Goal: Task Accomplishment & Management: Use online tool/utility

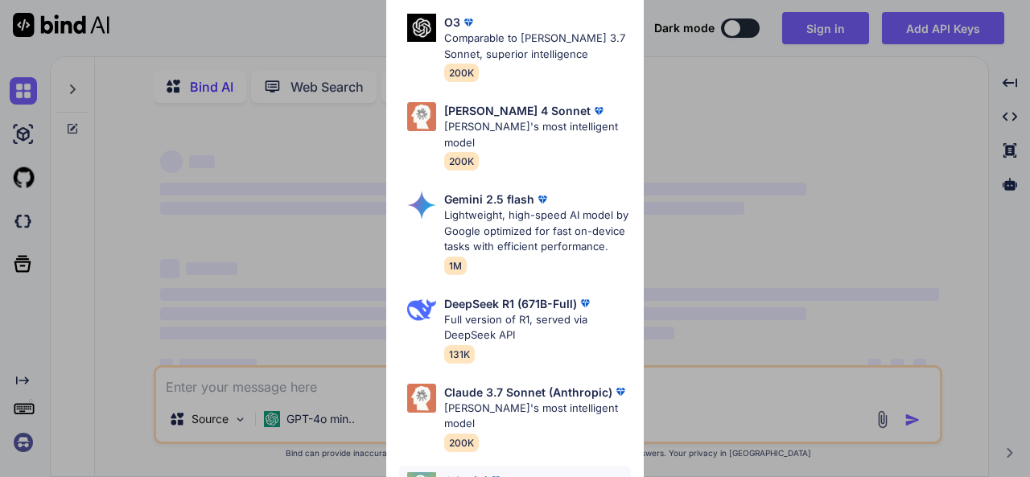
scroll to position [249, 0]
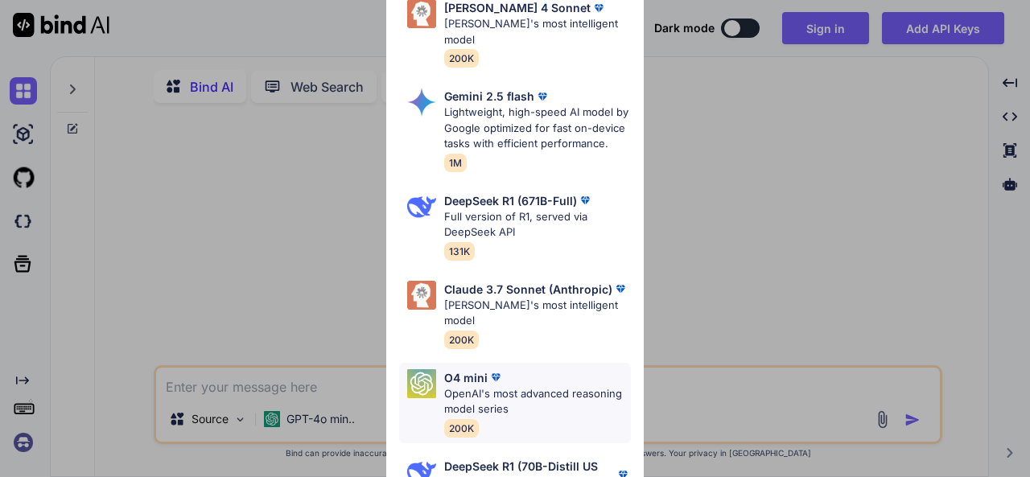
type textarea "x"
click at [780, 212] on div "Ultra Models Gemini 2.5 Pro Google's advanced multimodal AI model capable of un…" at bounding box center [515, 238] width 1030 height 477
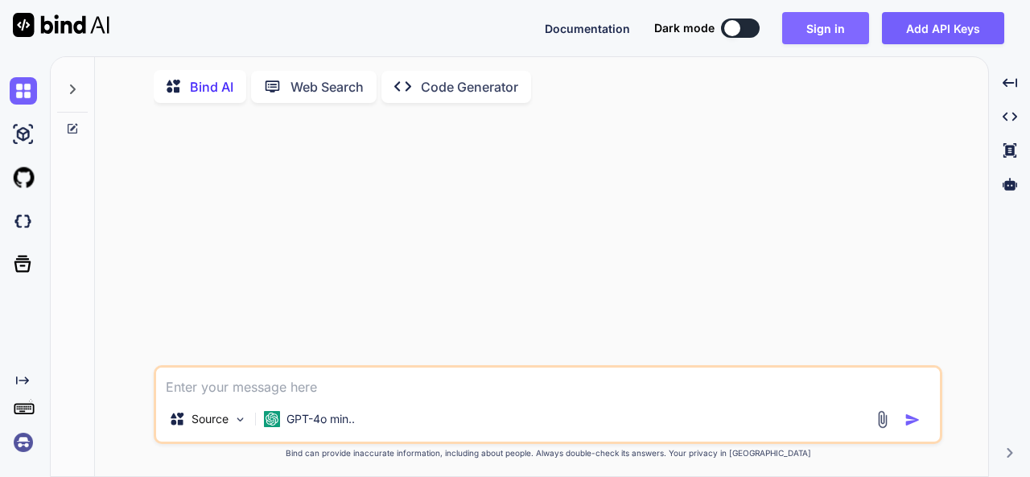
click at [823, 35] on button "Sign in" at bounding box center [825, 28] width 87 height 32
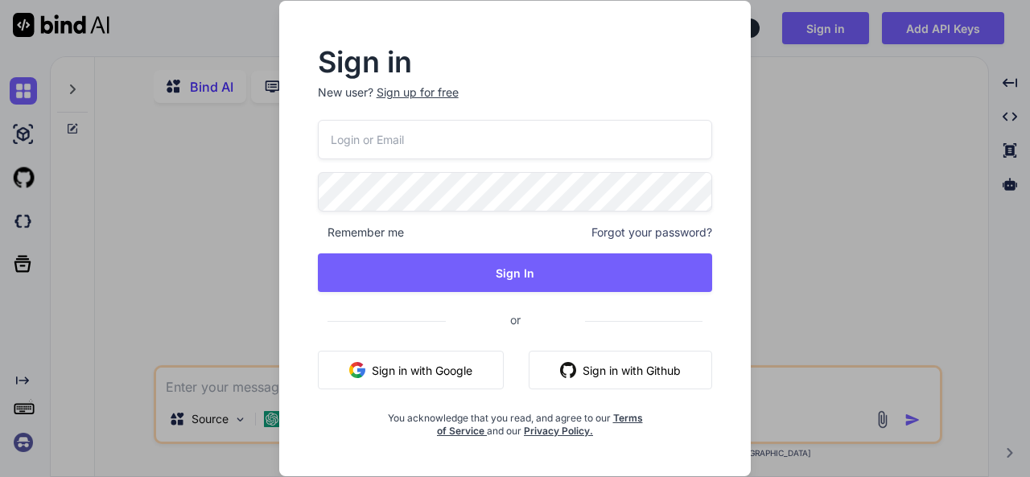
click at [367, 154] on input "email" at bounding box center [515, 139] width 395 height 39
click at [401, 134] on input "email" at bounding box center [515, 139] width 395 height 39
click at [380, 145] on input "email" at bounding box center [515, 139] width 395 height 39
type input "kabootar@yopmail.com"
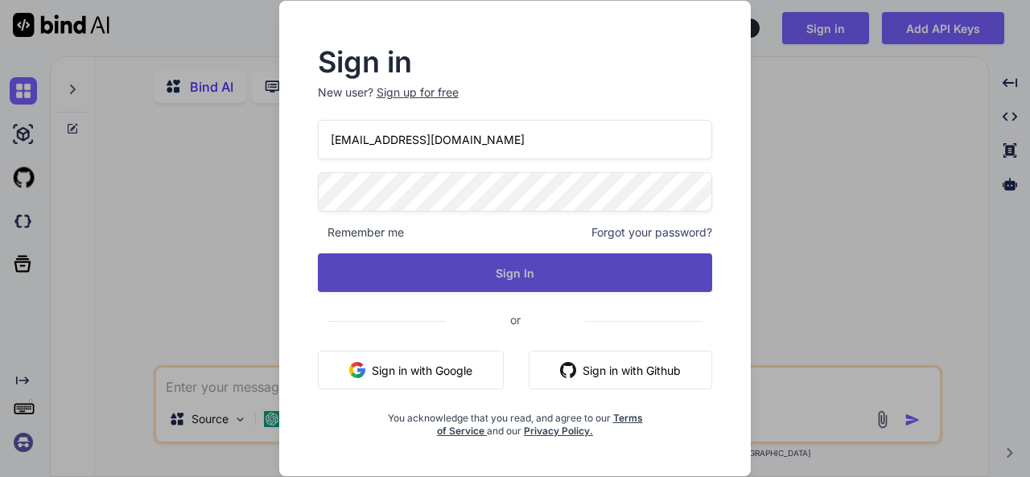
click at [524, 278] on button "Sign In" at bounding box center [515, 272] width 395 height 39
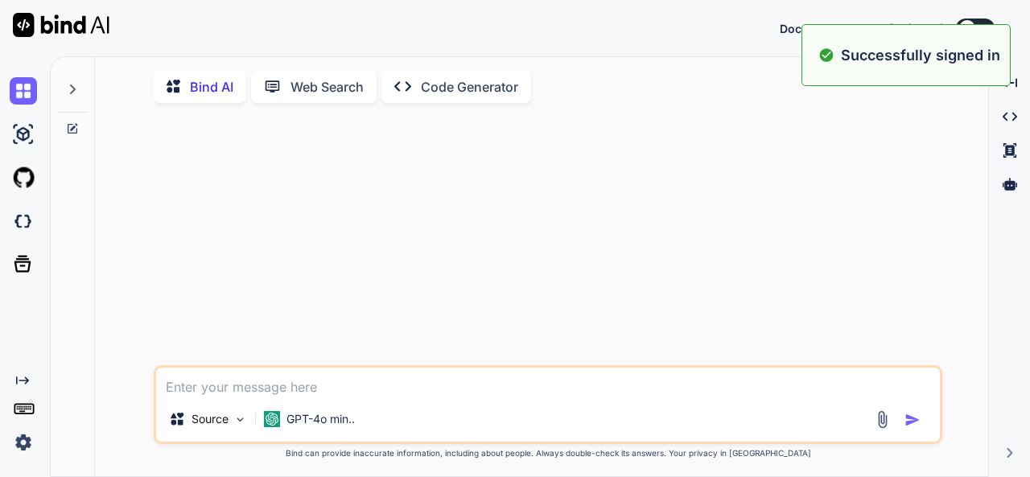
click at [784, 118] on div "Bind AI Web Search Created with Pixso. Code Generator Source GPT-4o min.. Creat…" at bounding box center [541, 271] width 893 height 415
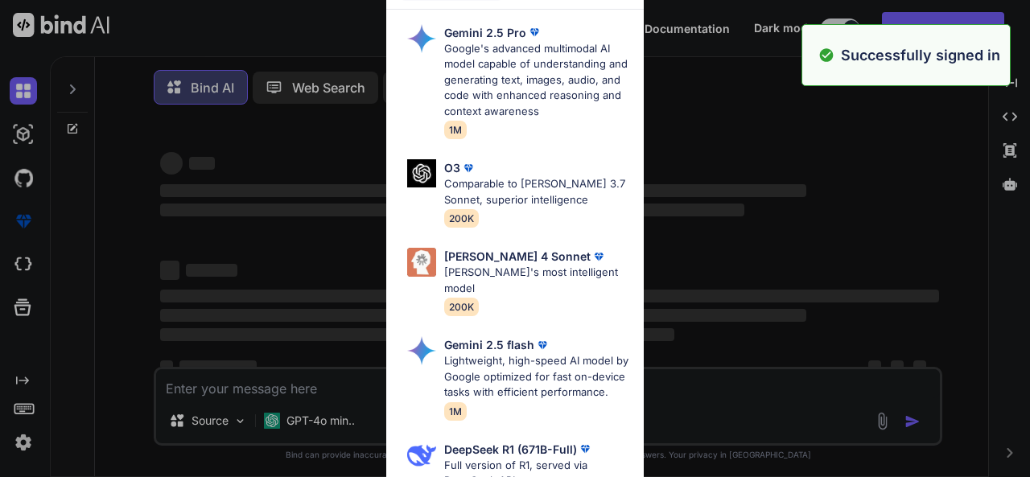
click at [763, 139] on div "Ultra Models Gemini 2.5 Pro Google's advanced multimodal AI model capable of un…" at bounding box center [515, 238] width 1030 height 477
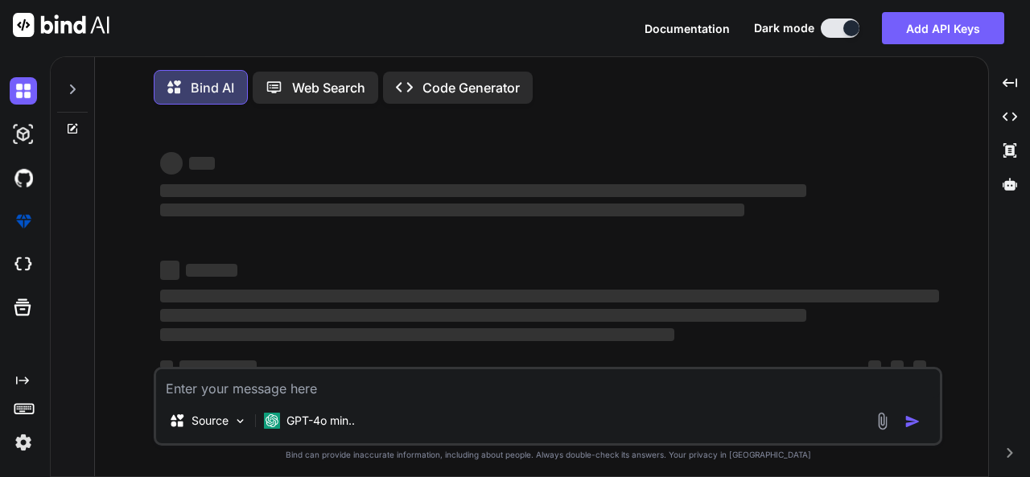
type textarea "x"
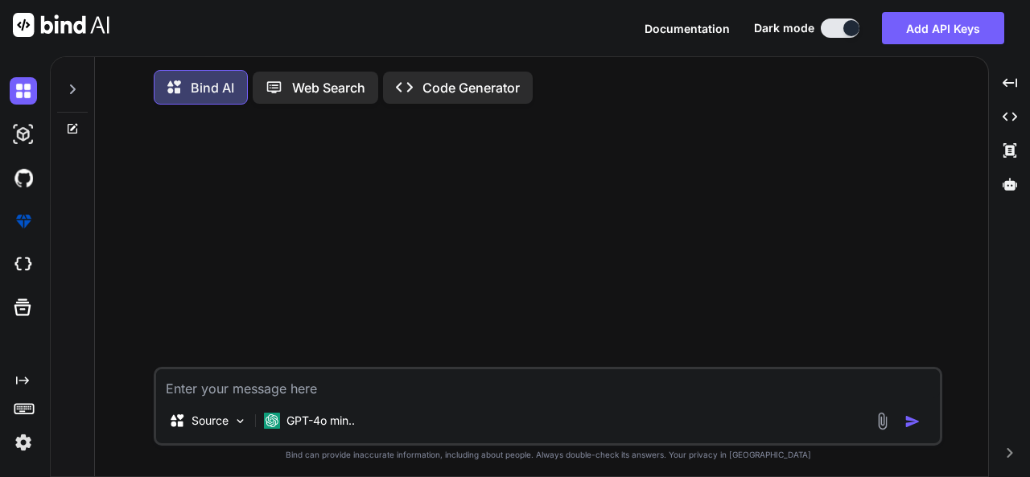
click at [281, 380] on textarea at bounding box center [547, 383] width 783 height 29
type textarea "2"
type textarea "x"
type textarea "2+"
type textarea "x"
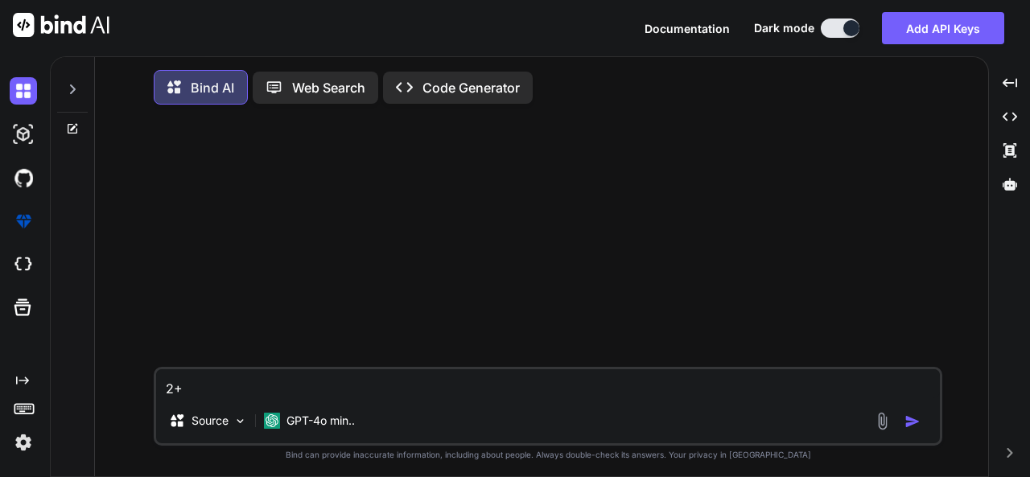
type textarea "2+2"
type textarea "x"
type textarea "2+2+"
type textarea "x"
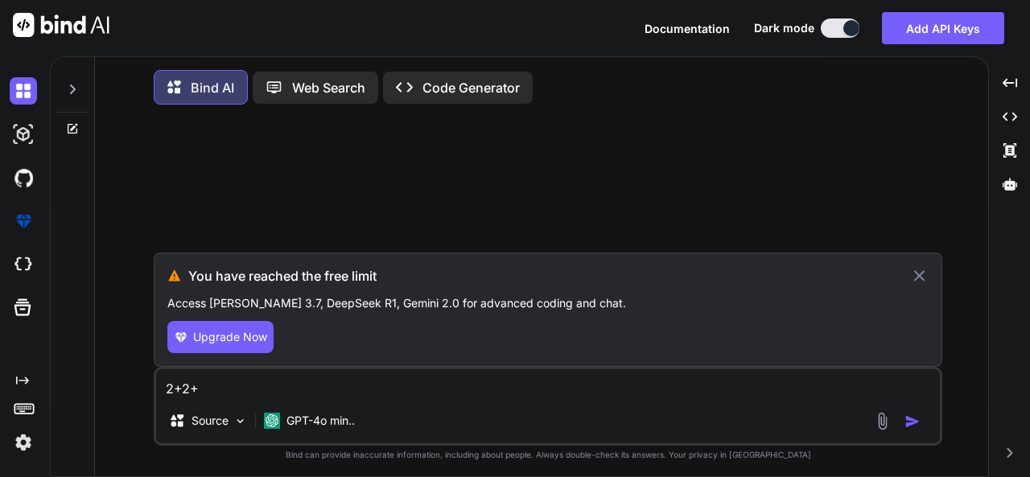
type textarea "2+2+"
click at [921, 279] on icon at bounding box center [919, 275] width 19 height 19
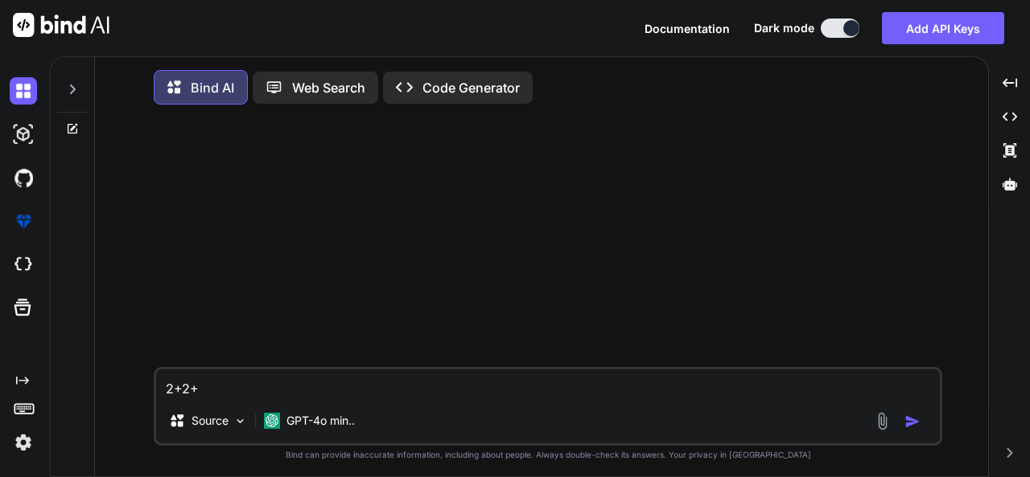
click at [914, 426] on img "button" at bounding box center [912, 421] width 16 height 16
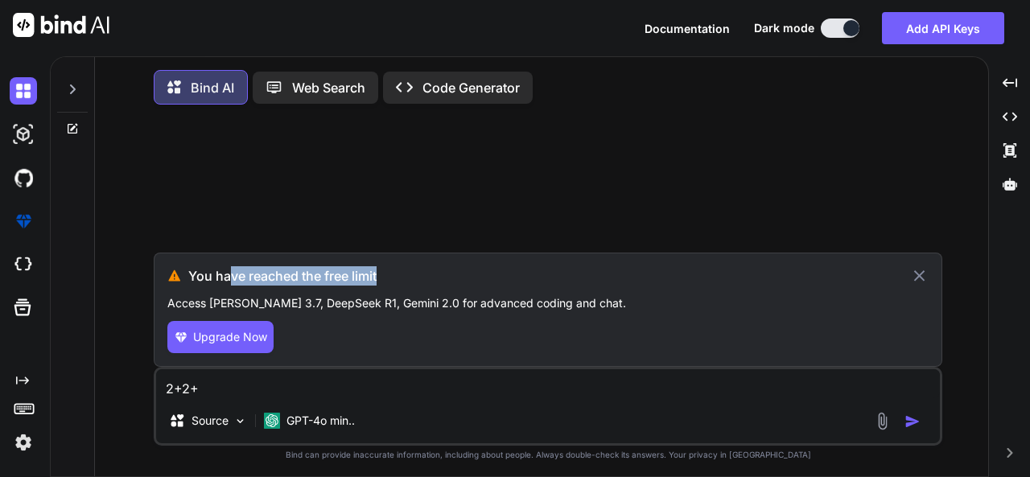
drag, startPoint x: 230, startPoint y: 286, endPoint x: 598, endPoint y: 273, distance: 368.7
click at [586, 273] on h3 "You have reached the free limit" at bounding box center [549, 275] width 722 height 19
click at [47, 438] on div "Created with Pixso." at bounding box center [25, 266] width 50 height 421
click at [31, 449] on img at bounding box center [23, 442] width 27 height 27
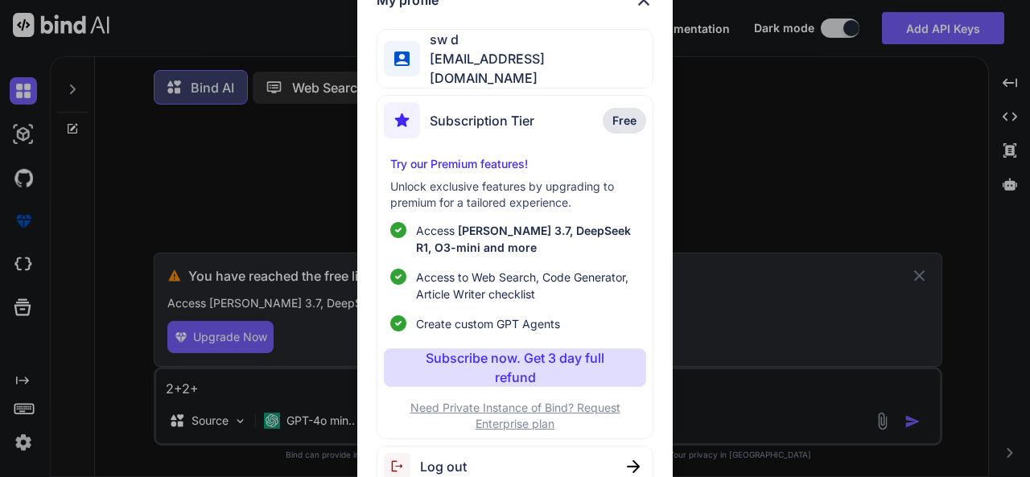
click at [463, 457] on span "Log out" at bounding box center [443, 466] width 47 height 19
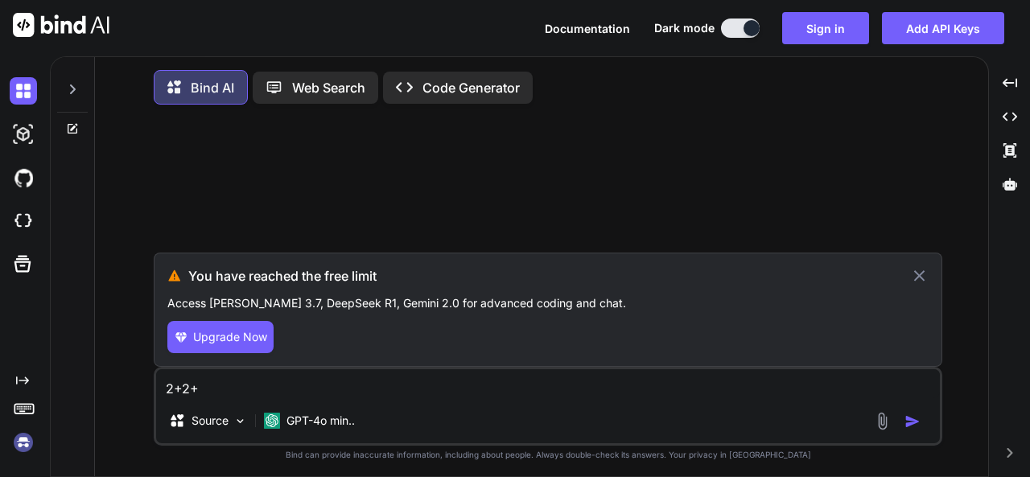
drag, startPoint x: 818, startPoint y: 144, endPoint x: 823, endPoint y: 53, distance: 91.0
click at [818, 138] on div at bounding box center [549, 184] width 785 height 135
type textarea "x"
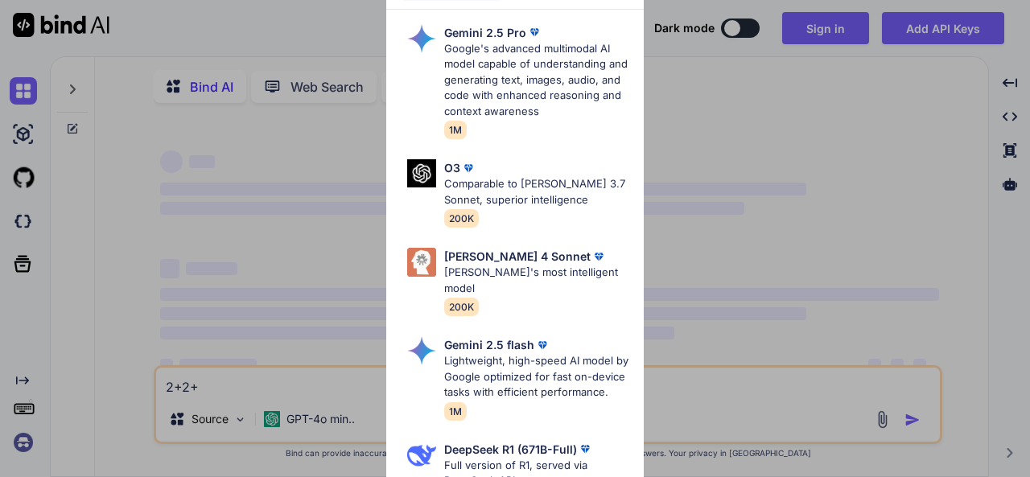
click at [734, 169] on div "Ultra Models Gemini 2.5 Pro Google's advanced multimodal AI model capable of un…" at bounding box center [515, 238] width 1030 height 477
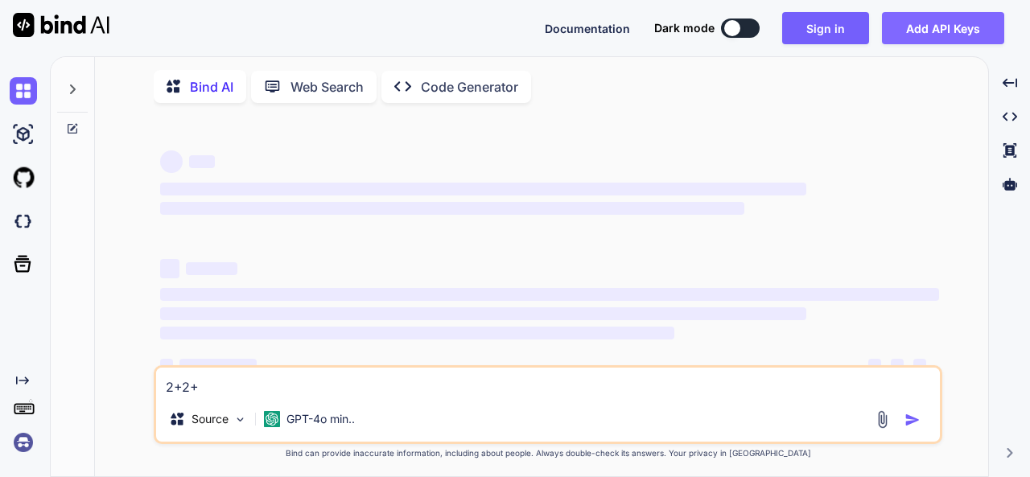
type textarea "x"
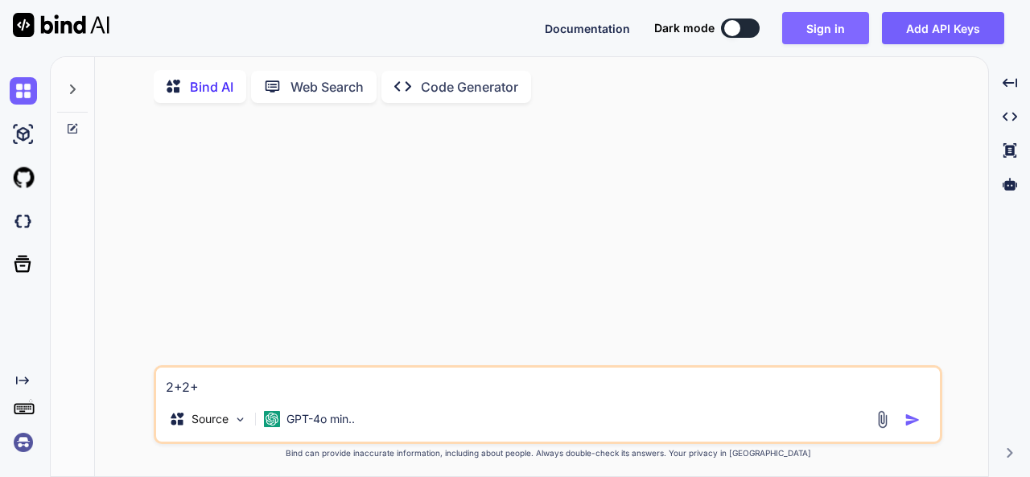
click at [814, 42] on button "Sign in" at bounding box center [825, 28] width 87 height 32
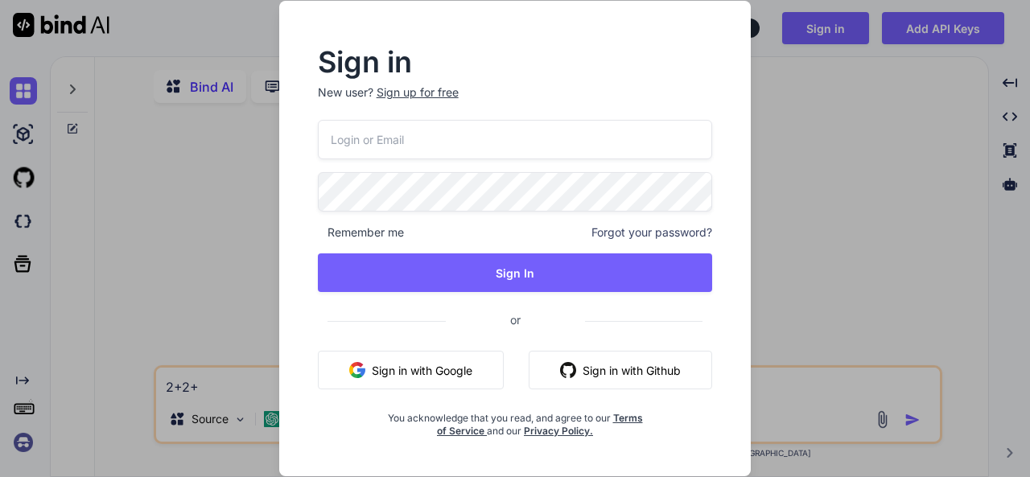
click at [476, 144] on input "email" at bounding box center [515, 139] width 395 height 39
drag, startPoint x: 414, startPoint y: 78, endPoint x: 418, endPoint y: 93, distance: 15.8
click at [414, 78] on div "Sign in New user? Sign up for free" at bounding box center [515, 84] width 395 height 71
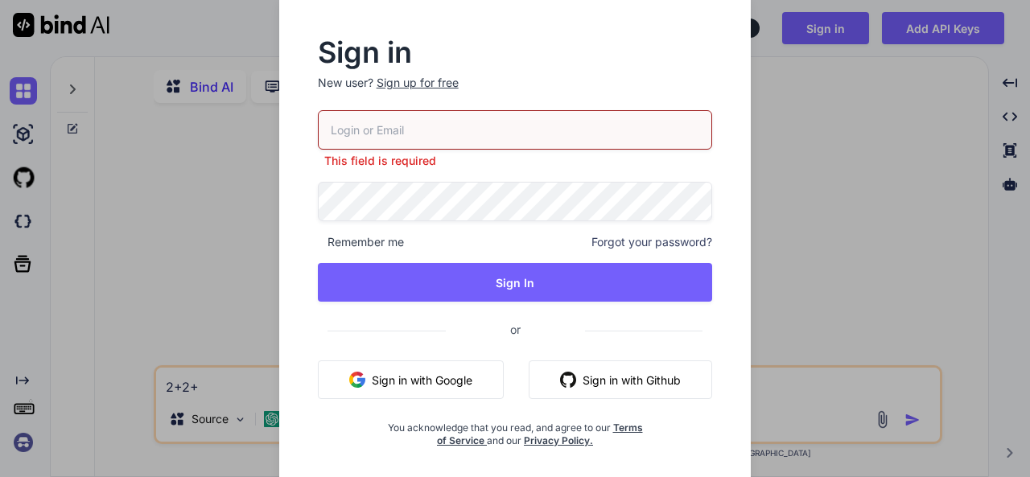
click at [430, 80] on div "Sign up for free" at bounding box center [417, 83] width 82 height 16
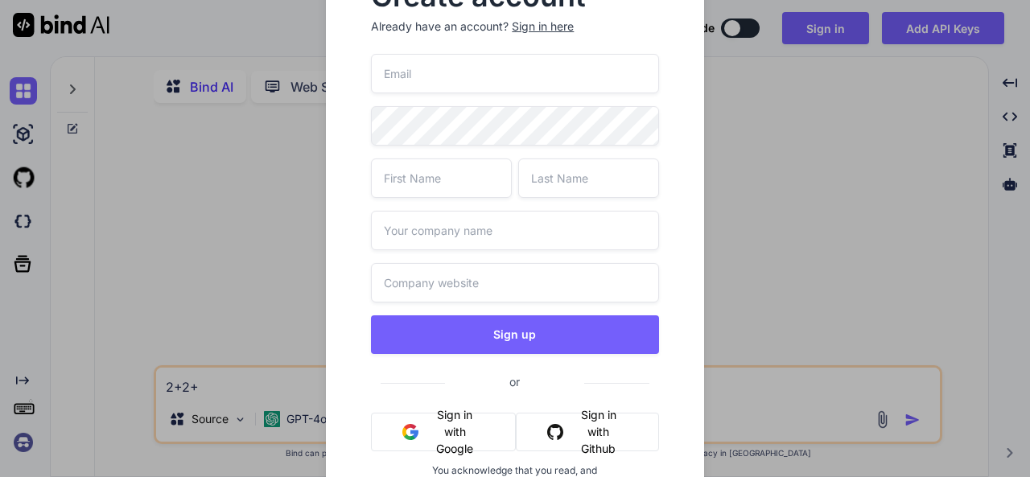
click at [421, 87] on input "email" at bounding box center [514, 73] width 287 height 39
type input "i"
type input "kapil"
type textarea "x"
type input "[EMAIL_ADDRESS][DOMAIN_NAME]"
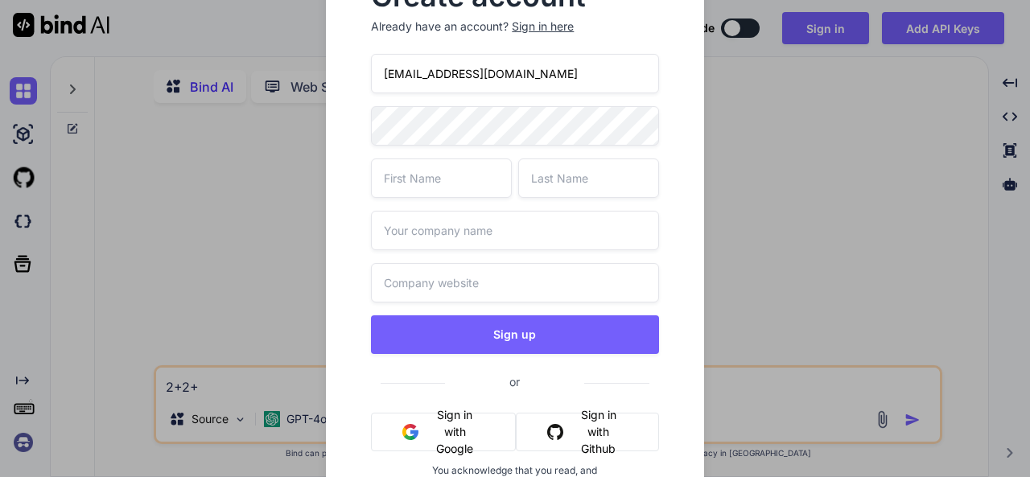
click at [429, 182] on input "text" at bounding box center [441, 177] width 141 height 39
type input "jhgfd"
type input "fghjkl"
type input "dfghj"
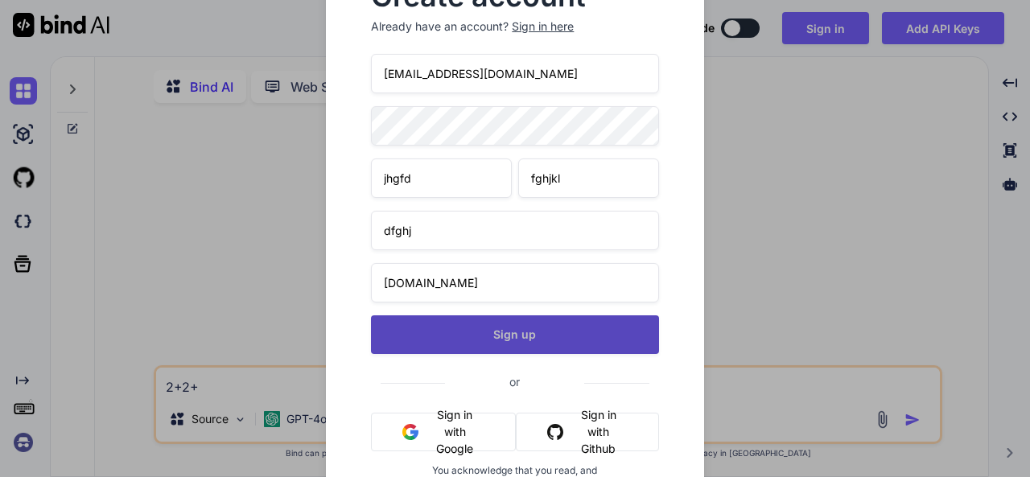
type input "[DOMAIN_NAME]"
click at [571, 335] on button "Sign up" at bounding box center [514, 334] width 287 height 39
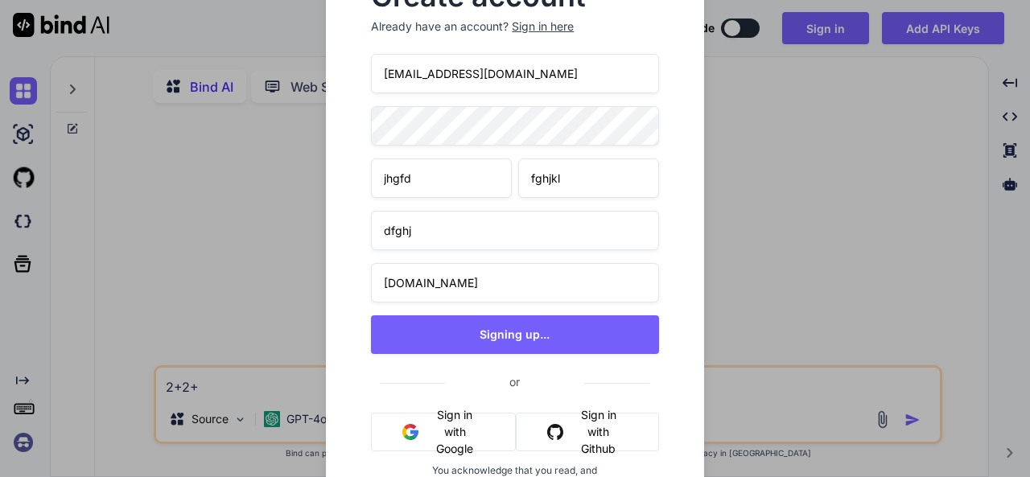
type textarea "x"
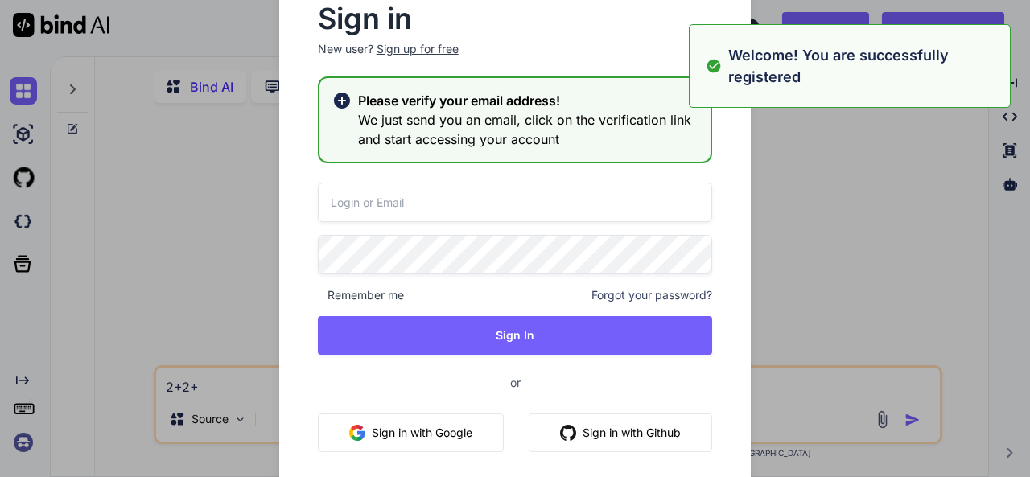
click at [849, 153] on div "Sign in New user? Sign up for free Please verify your email address! We just se…" at bounding box center [515, 238] width 1030 height 477
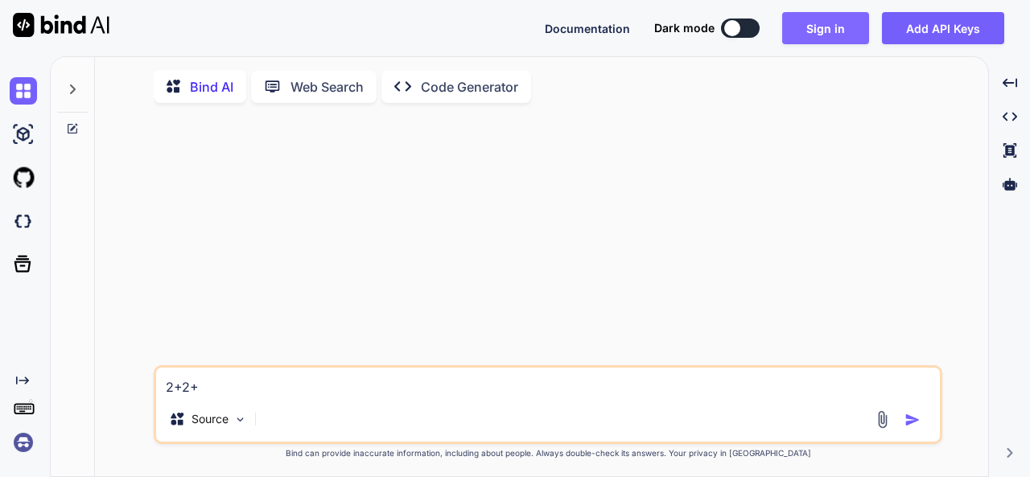
click at [801, 40] on button "Sign in" at bounding box center [825, 28] width 87 height 32
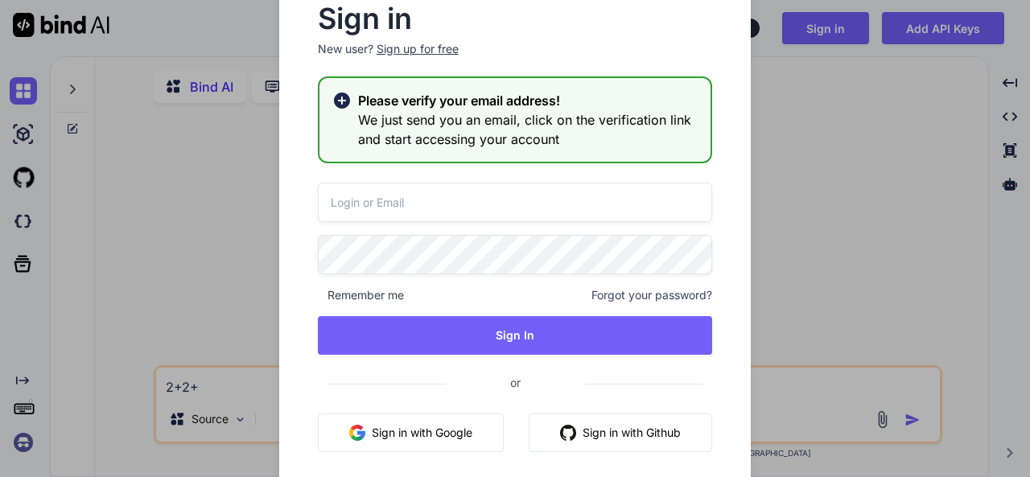
click at [853, 148] on div "Sign in New user? Sign up for free Please verify your email address! We just se…" at bounding box center [515, 238] width 1030 height 477
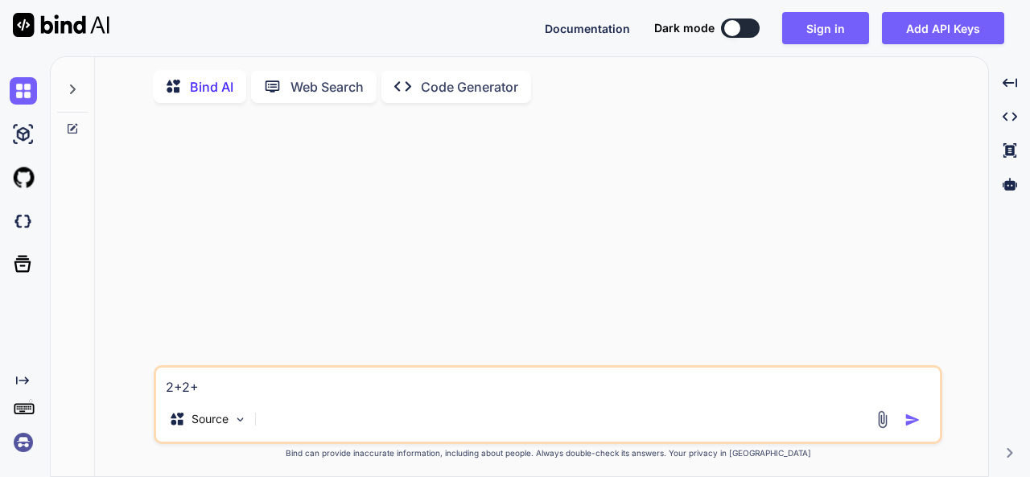
click at [782, 134] on div at bounding box center [549, 240] width 785 height 249
click at [828, 132] on div at bounding box center [549, 240] width 785 height 249
click at [729, 29] on div at bounding box center [732, 28] width 16 height 16
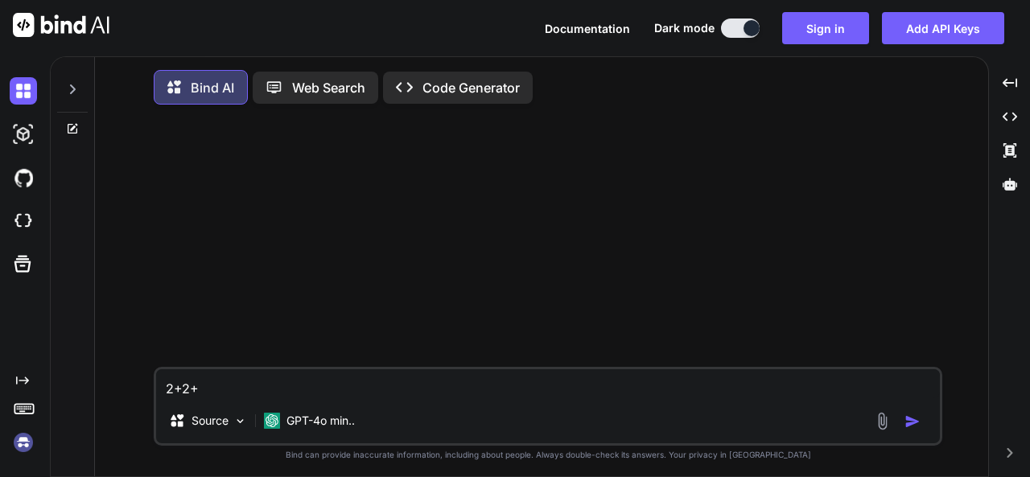
click at [740, 27] on button at bounding box center [740, 28] width 39 height 19
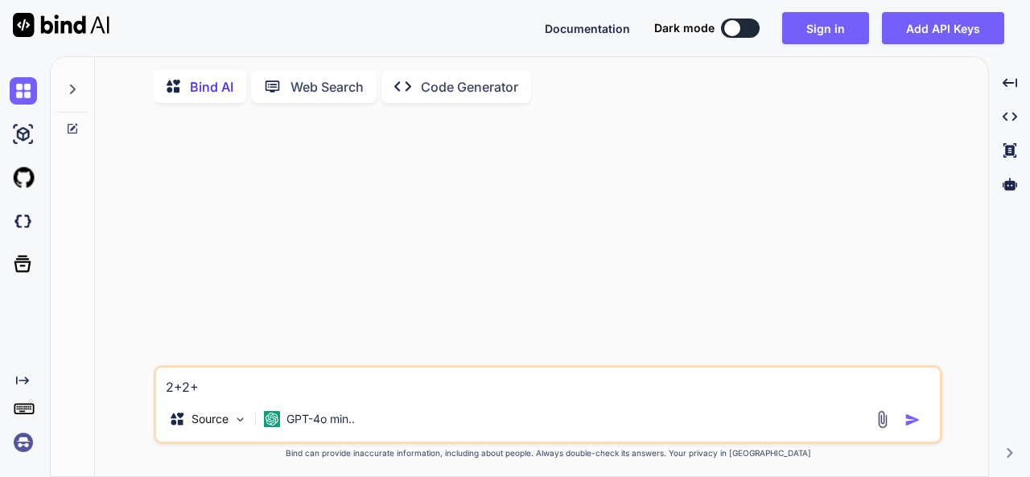
click at [910, 423] on img "button" at bounding box center [912, 420] width 16 height 16
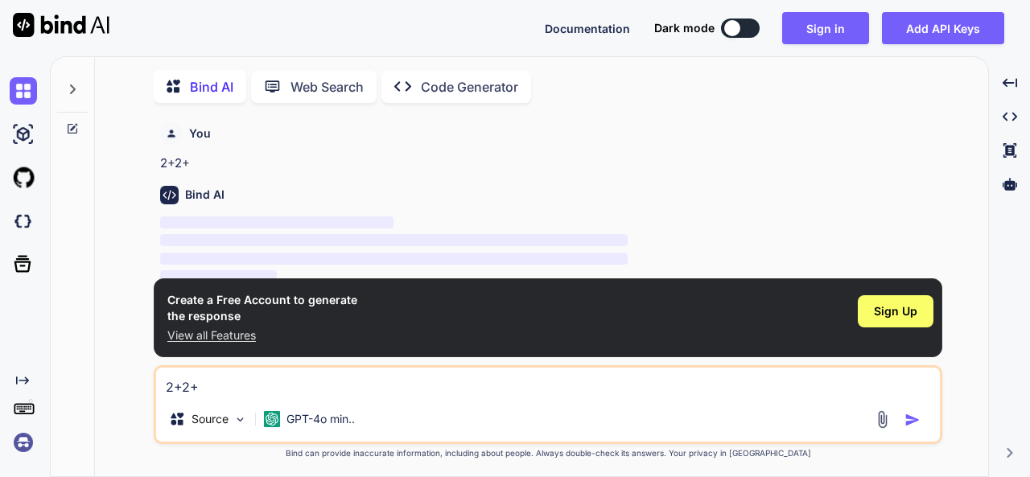
scroll to position [6, 0]
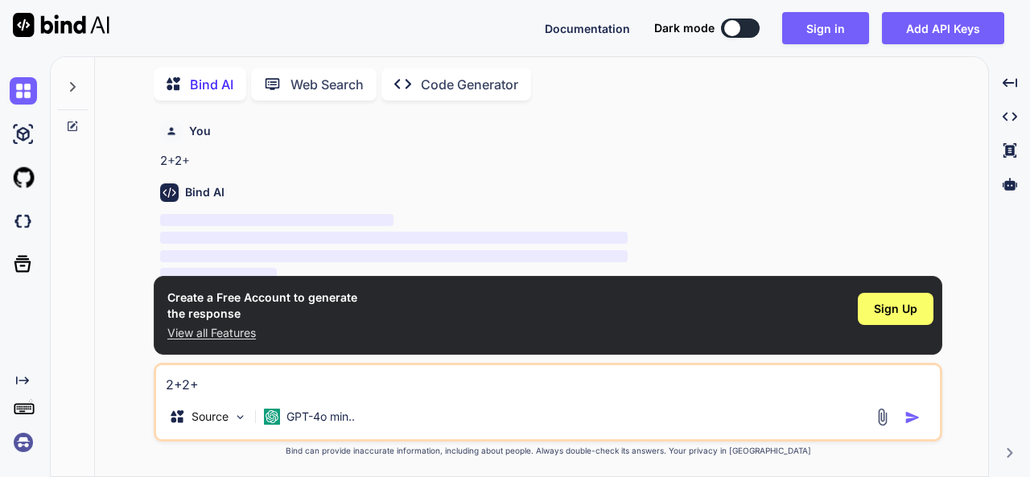
click at [812, 154] on p "2+2+" at bounding box center [549, 161] width 779 height 19
drag, startPoint x: 157, startPoint y: 158, endPoint x: 193, endPoint y: 158, distance: 36.2
click at [193, 158] on div "You 2+2+ Bind AI ‌ ‌ ‌ ‌" at bounding box center [549, 194] width 785 height 162
click at [220, 158] on p "2+2+" at bounding box center [549, 161] width 779 height 19
drag, startPoint x: 212, startPoint y: 158, endPoint x: 151, endPoint y: 159, distance: 61.2
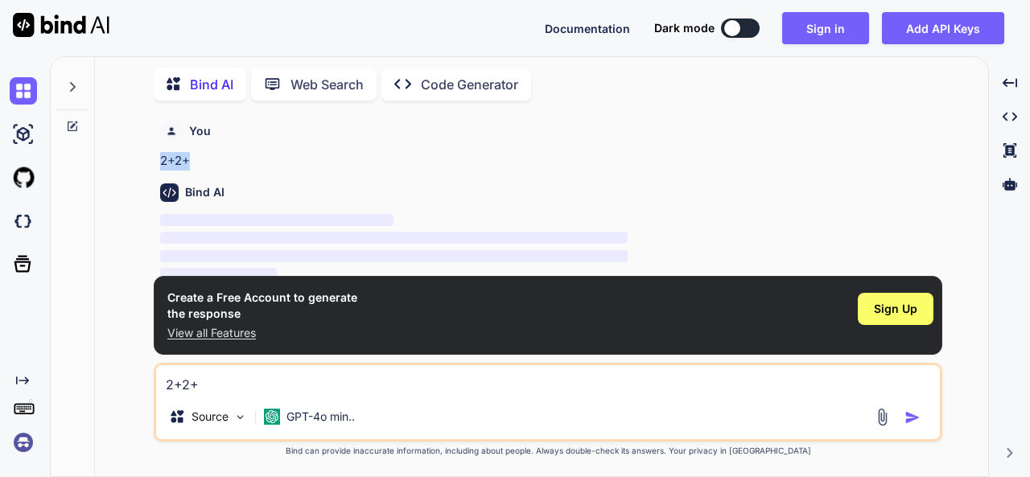
click at [151, 159] on div "You 2+2+ Bind AI ‌ ‌ ‌ ‌ Create a Free Account to generate the response View al…" at bounding box center [548, 294] width 880 height 363
click at [219, 167] on p "2+2+" at bounding box center [549, 161] width 779 height 19
drag, startPoint x: 153, startPoint y: 160, endPoint x: 202, endPoint y: 163, distance: 49.2
click at [202, 163] on div "You 2+2+ Bind AI ‌ ‌ ‌ ‌ Create a Free Account to generate the response View al…" at bounding box center [548, 294] width 880 height 363
click at [244, 167] on p "2+2+" at bounding box center [549, 161] width 779 height 19
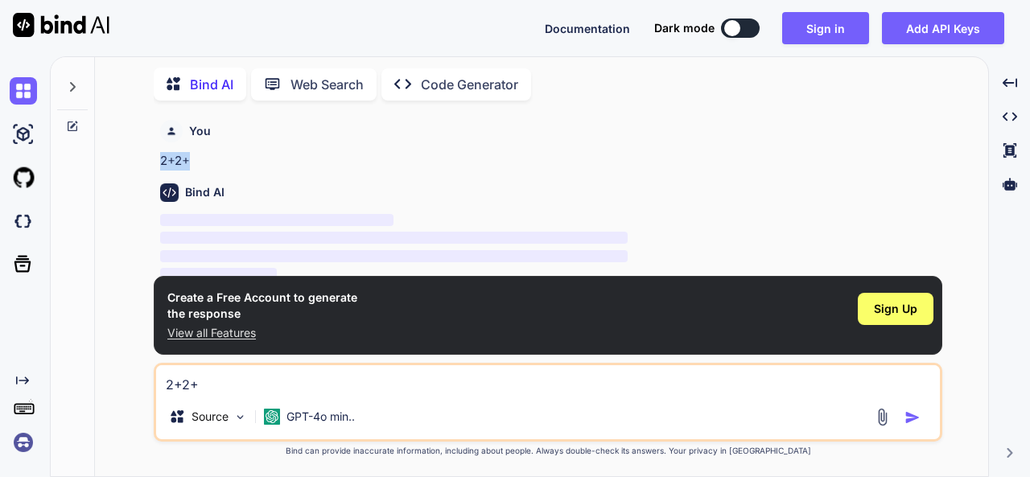
drag, startPoint x: 167, startPoint y: 164, endPoint x: 192, endPoint y: 162, distance: 25.8
click at [192, 162] on p "2+2+" at bounding box center [549, 161] width 779 height 19
click at [215, 162] on p "2+2+" at bounding box center [549, 161] width 779 height 19
drag, startPoint x: 160, startPoint y: 161, endPoint x: 222, endPoint y: 159, distance: 62.0
click at [222, 159] on p "2+2+" at bounding box center [549, 161] width 779 height 19
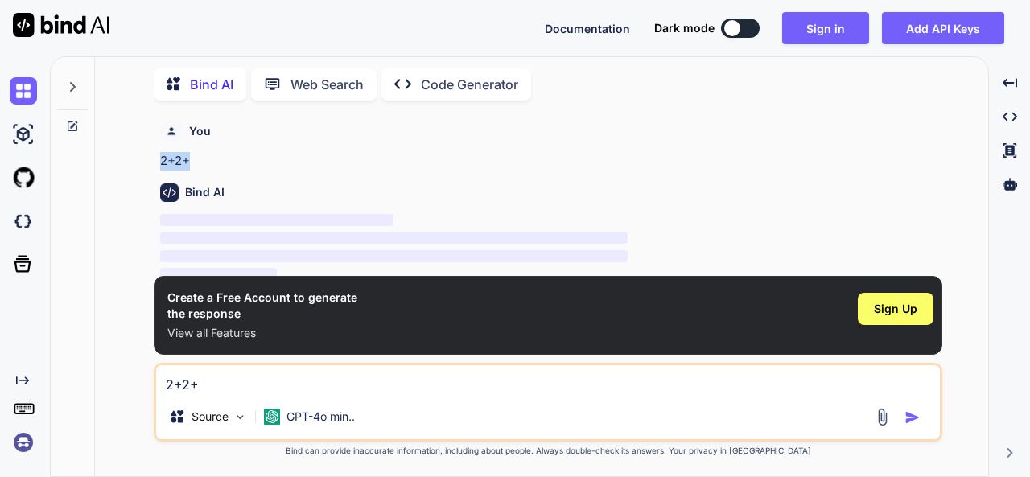
click at [262, 164] on p "2+2+" at bounding box center [549, 161] width 779 height 19
drag, startPoint x: 167, startPoint y: 297, endPoint x: 257, endPoint y: 309, distance: 90.9
click at [257, 309] on h1 "Create a Free Account to generate the response" at bounding box center [262, 306] width 190 height 32
click at [257, 310] on h1 "Create a Free Account to generate the response" at bounding box center [262, 306] width 190 height 32
click at [244, 313] on h1 "Create a Free Account to generate the response" at bounding box center [262, 306] width 190 height 32
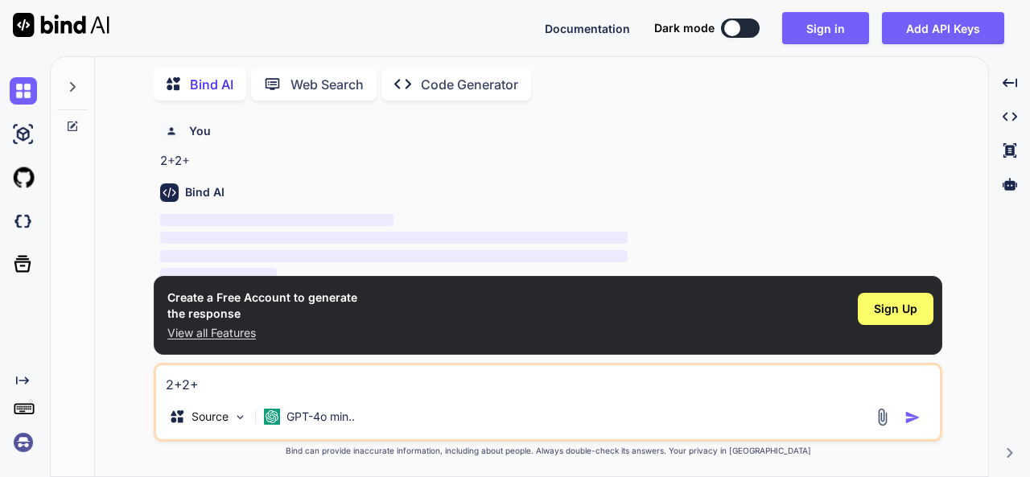
click at [606, 144] on div "You 2+2+" at bounding box center [549, 141] width 779 height 57
drag, startPoint x: 159, startPoint y: 159, endPoint x: 191, endPoint y: 157, distance: 32.3
click at [191, 157] on div "You 2+2+ Bind AI ‌ ‌ ‌ ‌" at bounding box center [549, 194] width 785 height 162
click at [191, 157] on p "2+2+" at bounding box center [549, 161] width 779 height 19
click at [218, 165] on p "2+2+" at bounding box center [549, 161] width 779 height 19
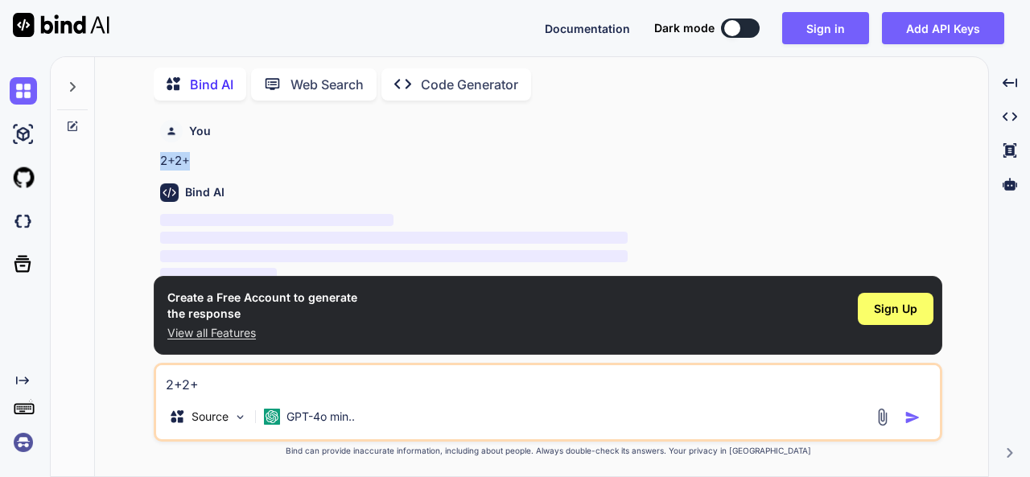
drag, startPoint x: 206, startPoint y: 165, endPoint x: 157, endPoint y: 162, distance: 49.1
click at [157, 162] on div "You 2+2+ Bind AI ‌ ‌ ‌ ‌" at bounding box center [549, 194] width 785 height 162
click at [215, 164] on p "2+2+" at bounding box center [549, 161] width 779 height 19
drag, startPoint x: 157, startPoint y: 162, endPoint x: 195, endPoint y: 158, distance: 38.7
click at [195, 158] on div "You 2+2+ Bind AI ‌ ‌ ‌ ‌" at bounding box center [549, 194] width 785 height 162
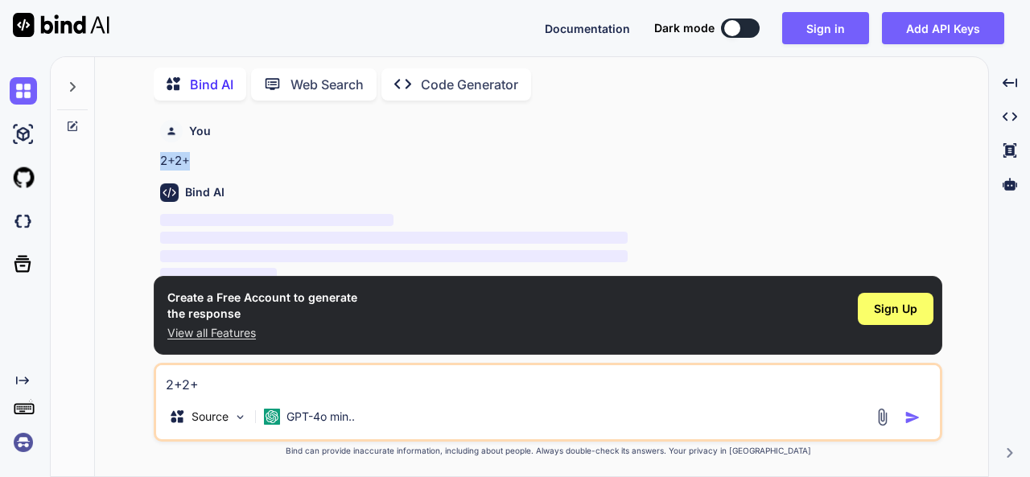
click at [211, 158] on p "2+2+" at bounding box center [549, 161] width 779 height 19
drag, startPoint x: 162, startPoint y: 156, endPoint x: 215, endPoint y: 160, distance: 53.2
click at [215, 160] on p "2+2+" at bounding box center [549, 161] width 779 height 19
click at [231, 158] on p "2+2+" at bounding box center [549, 161] width 779 height 19
drag, startPoint x: 158, startPoint y: 160, endPoint x: 199, endPoint y: 163, distance: 42.0
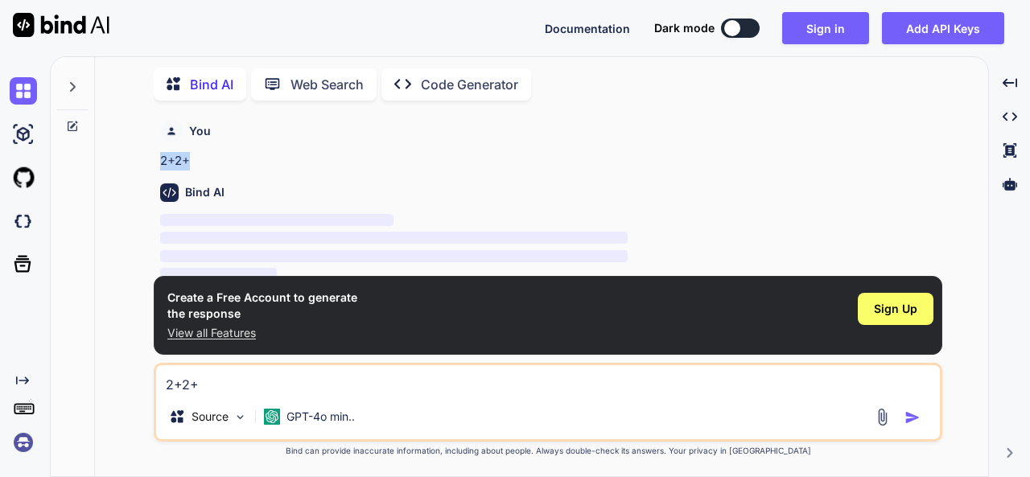
click at [199, 163] on div "You 2+2+ Bind AI ‌ ‌ ‌ ‌" at bounding box center [549, 194] width 785 height 162
click at [216, 163] on p "2+2+" at bounding box center [549, 161] width 779 height 19
drag, startPoint x: 256, startPoint y: 150, endPoint x: 161, endPoint y: 158, distance: 95.3
click at [161, 158] on div "You 2+2+" at bounding box center [549, 141] width 779 height 57
click at [161, 158] on p "2+2+" at bounding box center [549, 161] width 779 height 19
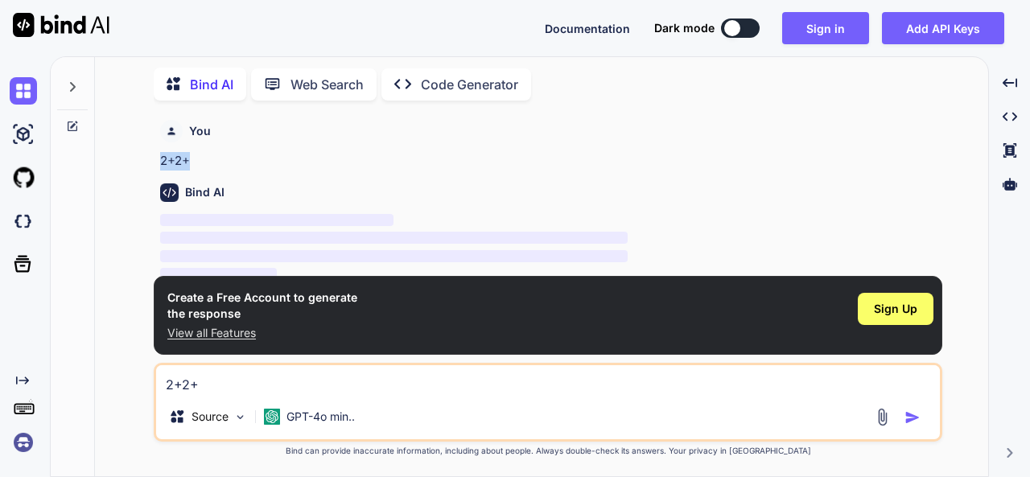
drag, startPoint x: 192, startPoint y: 156, endPoint x: 156, endPoint y: 157, distance: 36.2
click at [156, 157] on div "You 2+2+ Bind AI ‌ ‌ ‌ ‌ Create a Free Account to generate the response View al…" at bounding box center [548, 294] width 788 height 363
click at [214, 158] on p "2+2+" at bounding box center [549, 161] width 779 height 19
drag, startPoint x: 195, startPoint y: 158, endPoint x: 146, endPoint y: 164, distance: 50.3
click at [146, 164] on div "You 2+2+ Bind AI ‌ ‌ ‌ ‌ Create a Free Account to generate the response View al…" at bounding box center [548, 294] width 880 height 363
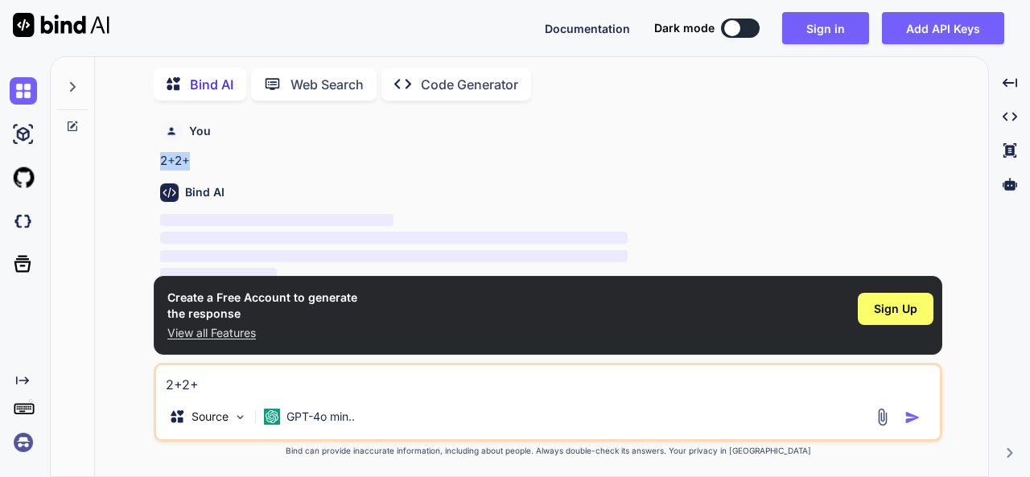
click at [220, 158] on p "2+2+" at bounding box center [549, 161] width 779 height 19
drag, startPoint x: 159, startPoint y: 158, endPoint x: 194, endPoint y: 158, distance: 34.6
click at [194, 158] on div "You 2+2+ Bind AI ‌ ‌ ‌ ‌" at bounding box center [549, 194] width 785 height 162
click at [197, 158] on p "2+2+" at bounding box center [549, 161] width 779 height 19
drag, startPoint x: 162, startPoint y: 161, endPoint x: 198, endPoint y: 159, distance: 35.4
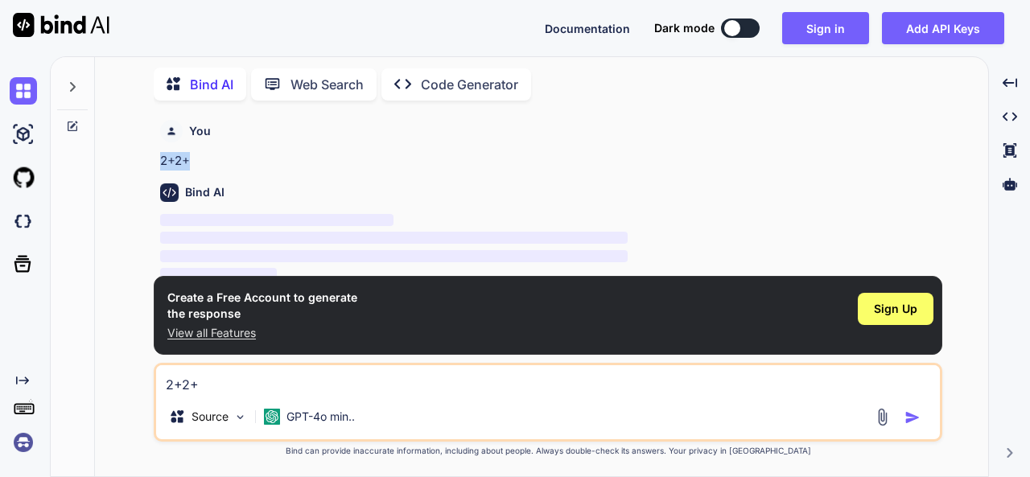
click at [198, 159] on p "2+2+" at bounding box center [549, 161] width 779 height 19
click at [206, 159] on p "2+2+" at bounding box center [549, 161] width 779 height 19
drag, startPoint x: 156, startPoint y: 162, endPoint x: 198, endPoint y: 161, distance: 41.8
click at [198, 161] on div "You 2+2+ Bind AI ‌ ‌ ‌ ‌ Create a Free Account to generate the response View al…" at bounding box center [548, 294] width 788 height 363
click at [204, 162] on p "2+2+" at bounding box center [549, 161] width 779 height 19
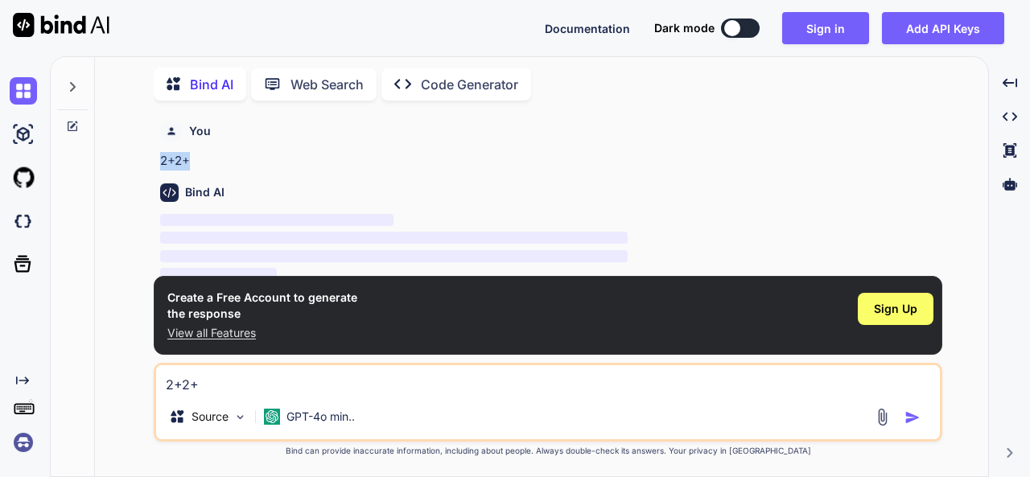
drag, startPoint x: 156, startPoint y: 159, endPoint x: 196, endPoint y: 159, distance: 40.2
click at [196, 159] on div "You 2+2+ Bind AI ‌ ‌ ‌ ‌ Create a Free Account to generate the response View al…" at bounding box center [548, 294] width 788 height 363
click at [205, 161] on p "2+2+" at bounding box center [549, 161] width 779 height 19
drag, startPoint x: 158, startPoint y: 158, endPoint x: 185, endPoint y: 158, distance: 27.3
click at [185, 158] on div "You 2+2+ Bind AI ‌ ‌ ‌ ‌" at bounding box center [549, 194] width 785 height 162
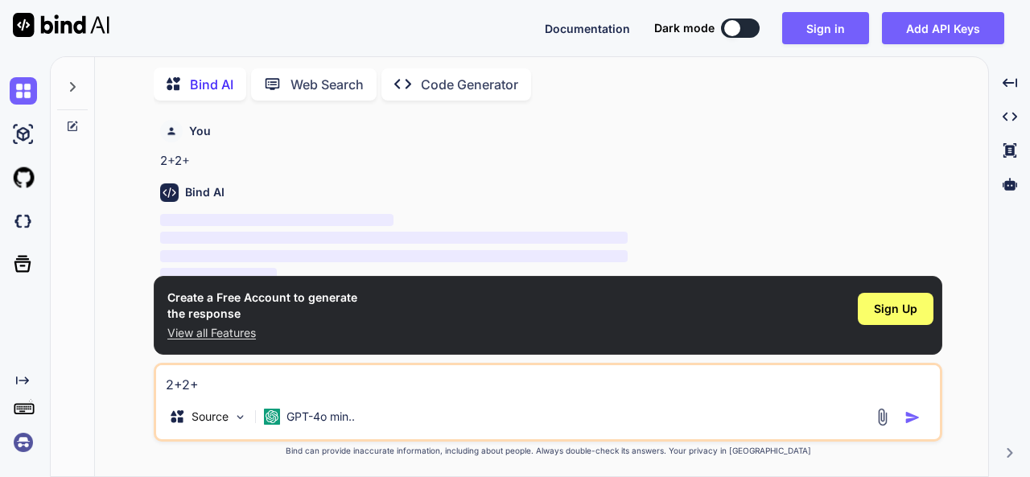
click at [214, 162] on p "2+2+" at bounding box center [549, 161] width 779 height 19
drag, startPoint x: 159, startPoint y: 155, endPoint x: 216, endPoint y: 157, distance: 57.1
click at [216, 157] on div "You 2+2+ Bind AI ‌ ‌ ‌ ‌" at bounding box center [549, 194] width 785 height 162
click at [218, 155] on p "2+2+" at bounding box center [549, 161] width 779 height 19
drag, startPoint x: 160, startPoint y: 155, endPoint x: 203, endPoint y: 157, distance: 42.7
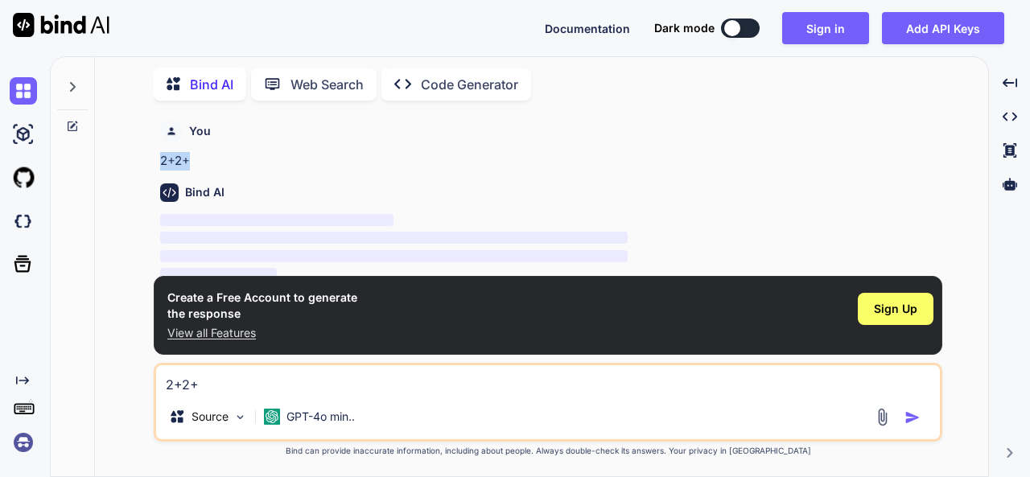
click at [203, 157] on p "2+2+" at bounding box center [549, 161] width 779 height 19
click at [214, 157] on p "2+2+" at bounding box center [549, 161] width 779 height 19
drag, startPoint x: 156, startPoint y: 158, endPoint x: 203, endPoint y: 158, distance: 46.7
click at [203, 158] on div "You 2+2+ Bind AI ‌ ‌ ‌ ‌ Create a Free Account to generate the response View al…" at bounding box center [548, 294] width 788 height 363
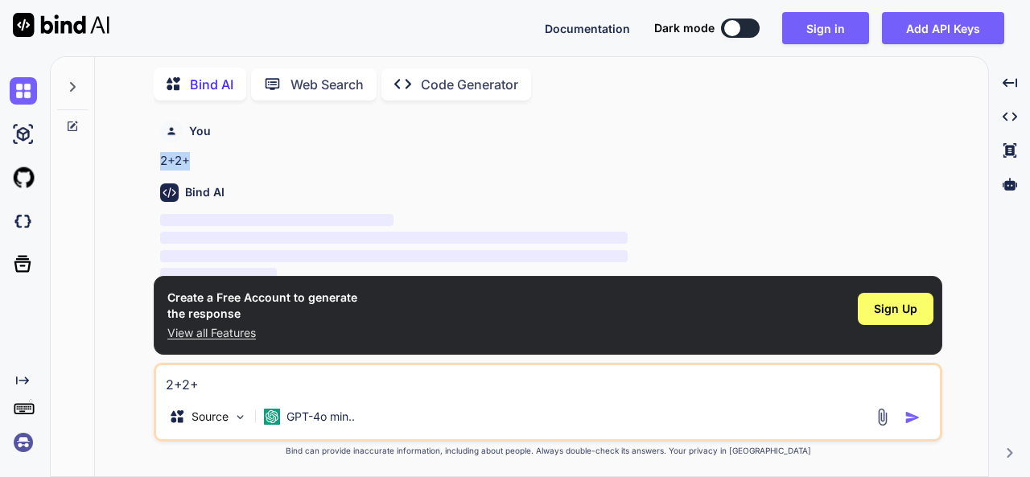
click at [232, 157] on p "2+2+" at bounding box center [549, 161] width 779 height 19
drag, startPoint x: 156, startPoint y: 158, endPoint x: 187, endPoint y: 158, distance: 31.4
click at [187, 158] on div "You 2+2+ Bind AI ‌ ‌ ‌ ‌ Create a Free Account to generate the response View al…" at bounding box center [548, 294] width 788 height 363
click at [193, 158] on p "2+2+" at bounding box center [549, 161] width 779 height 19
drag, startPoint x: 159, startPoint y: 158, endPoint x: 195, endPoint y: 159, distance: 36.2
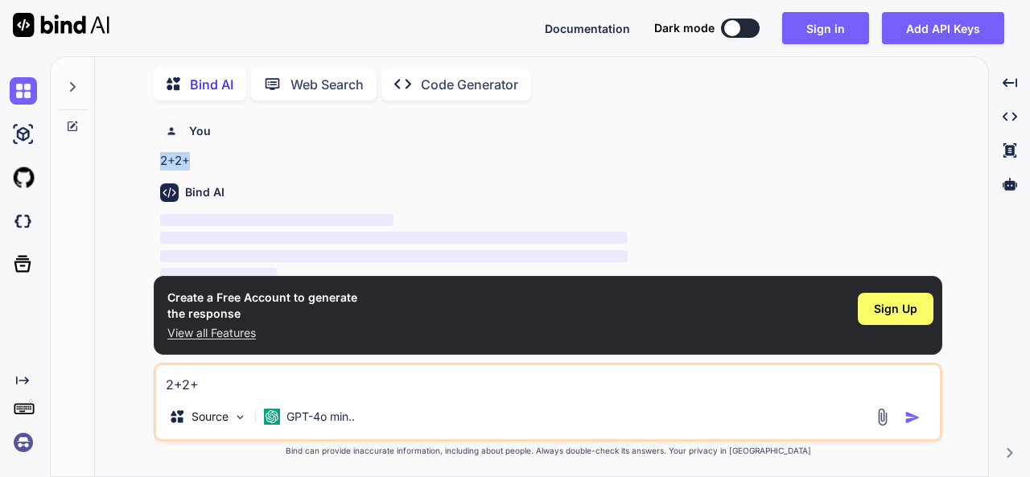
click at [195, 159] on div "You 2+2+ Bind AI ‌ ‌ ‌ ‌" at bounding box center [549, 194] width 785 height 162
click at [218, 159] on p "2+2+" at bounding box center [549, 161] width 779 height 19
drag, startPoint x: 159, startPoint y: 159, endPoint x: 196, endPoint y: 160, distance: 37.0
click at [196, 160] on div "You 2+2+ Bind AI ‌ ‌ ‌ ‌" at bounding box center [549, 194] width 785 height 162
click at [201, 160] on p "2+2+" at bounding box center [549, 161] width 779 height 19
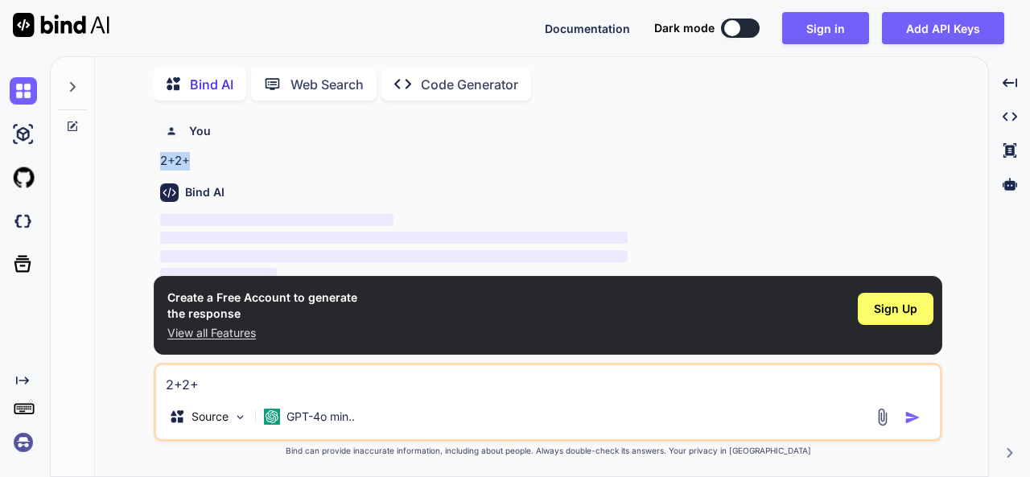
drag, startPoint x: 201, startPoint y: 160, endPoint x: 162, endPoint y: 160, distance: 38.6
click at [162, 160] on p "2+2+" at bounding box center [549, 161] width 779 height 19
click at [209, 158] on p "2+2+" at bounding box center [549, 161] width 779 height 19
drag, startPoint x: 209, startPoint y: 158, endPoint x: 165, endPoint y: 158, distance: 44.2
click at [165, 158] on p "2+2+" at bounding box center [549, 161] width 779 height 19
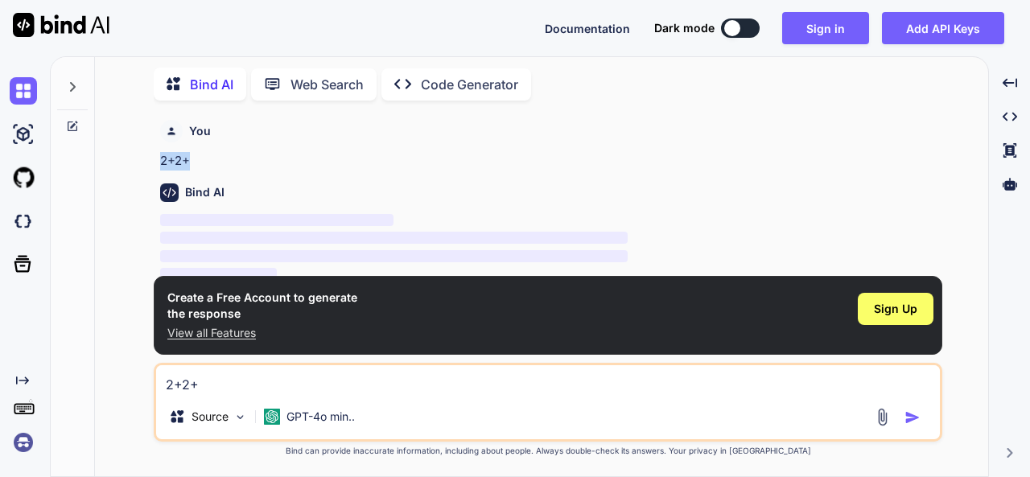
drag, startPoint x: 150, startPoint y: 158, endPoint x: 194, endPoint y: 158, distance: 43.4
click at [194, 158] on div "You 2+2+ Bind AI ‌ ‌ ‌ ‌ Create a Free Account to generate the response View al…" at bounding box center [548, 294] width 880 height 363
click at [210, 158] on p "2+2+" at bounding box center [549, 161] width 779 height 19
drag, startPoint x: 195, startPoint y: 158, endPoint x: 158, endPoint y: 156, distance: 37.8
click at [163, 157] on p "2+2+" at bounding box center [549, 161] width 779 height 19
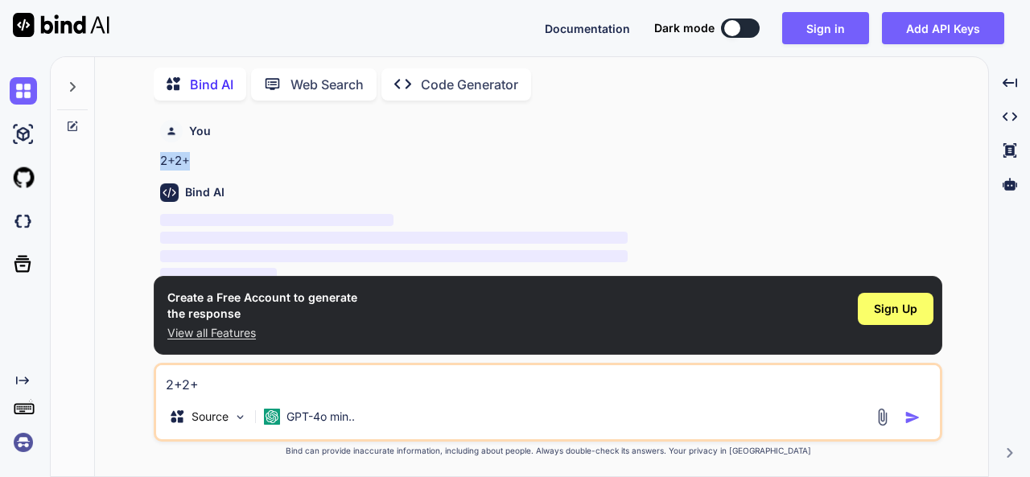
click at [150, 155] on div "You 2+2+ Bind AI ‌ ‌ ‌ ‌ Create a Free Account to generate the response View al…" at bounding box center [548, 294] width 880 height 363
drag, startPoint x: 158, startPoint y: 158, endPoint x: 189, endPoint y: 167, distance: 32.6
click at [189, 167] on div "You 2+2+ Bind AI ‌ ‌ ‌ ‌" at bounding box center [549, 194] width 785 height 162
click at [208, 165] on p "2+2+" at bounding box center [549, 161] width 779 height 19
drag, startPoint x: 151, startPoint y: 160, endPoint x: 209, endPoint y: 167, distance: 58.4
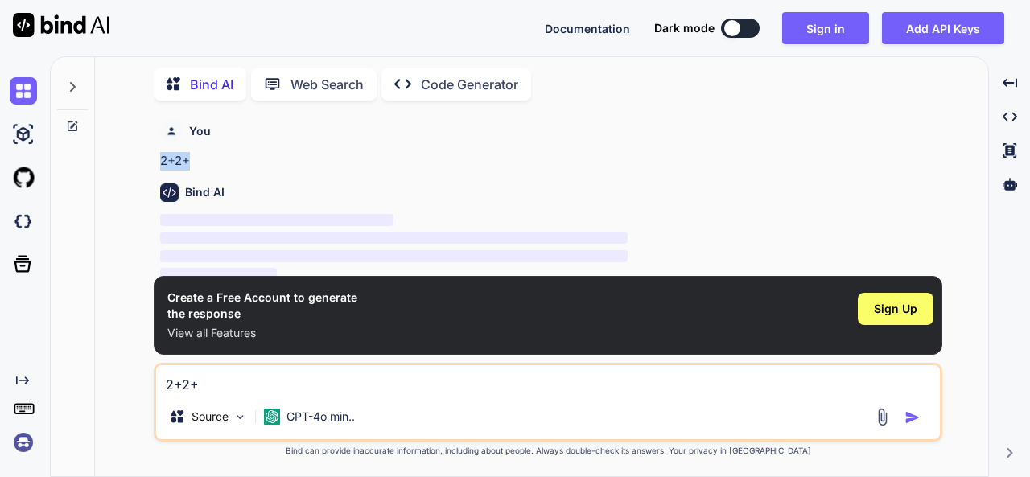
click at [209, 167] on div "You 2+2+ Bind AI ‌ ‌ ‌ ‌ Create a Free Account to generate the response View al…" at bounding box center [548, 294] width 880 height 363
click at [204, 165] on p "2+2+" at bounding box center [549, 161] width 779 height 19
drag, startPoint x: 160, startPoint y: 158, endPoint x: 194, endPoint y: 158, distance: 33.8
click at [194, 158] on p "2+2+" at bounding box center [549, 161] width 779 height 19
click at [200, 158] on p "2+2+" at bounding box center [549, 161] width 779 height 19
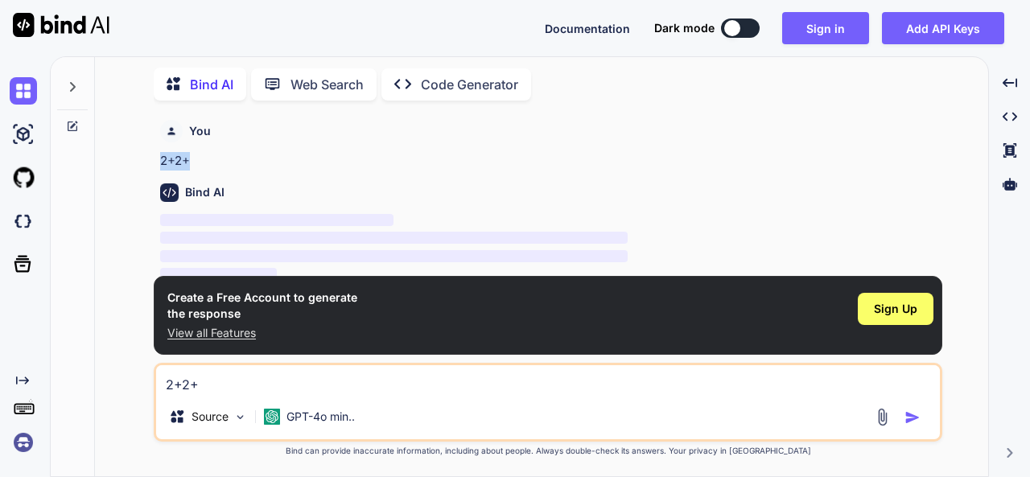
drag, startPoint x: 158, startPoint y: 160, endPoint x: 198, endPoint y: 160, distance: 40.2
click at [198, 160] on div "You 2+2+ Bind AI ‌ ‌ ‌ ‌" at bounding box center [549, 194] width 785 height 162
click at [204, 160] on p "2+2+" at bounding box center [549, 161] width 779 height 19
drag, startPoint x: 159, startPoint y: 160, endPoint x: 195, endPoint y: 157, distance: 36.3
click at [195, 157] on div "You 2+2+ Bind AI ‌ ‌ ‌ ‌" at bounding box center [549, 194] width 785 height 162
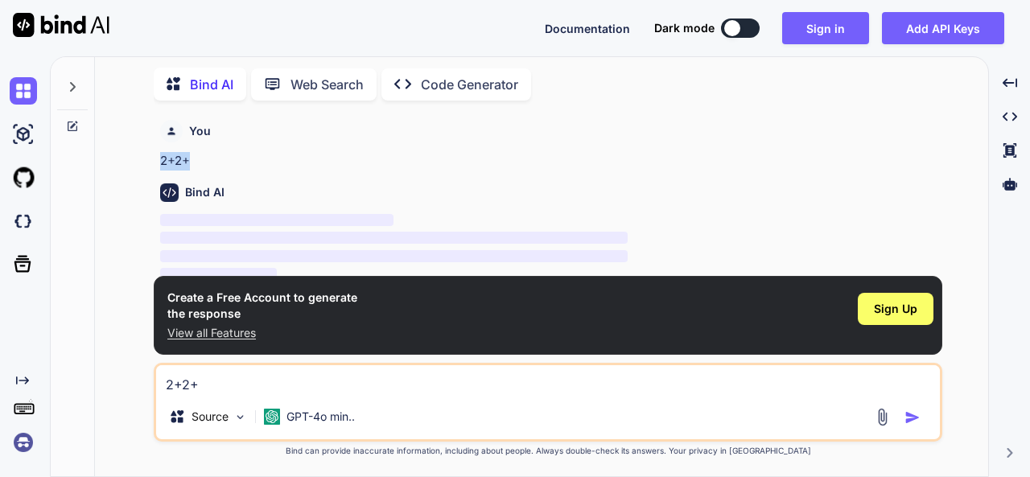
click at [208, 157] on p "2+2+" at bounding box center [549, 161] width 779 height 19
drag, startPoint x: 208, startPoint y: 157, endPoint x: 160, endPoint y: 162, distance: 47.8
click at [160, 162] on p "2+2+" at bounding box center [549, 161] width 779 height 19
click at [245, 162] on p "2+2+" at bounding box center [549, 161] width 779 height 19
drag, startPoint x: 224, startPoint y: 162, endPoint x: 161, endPoint y: 158, distance: 63.7
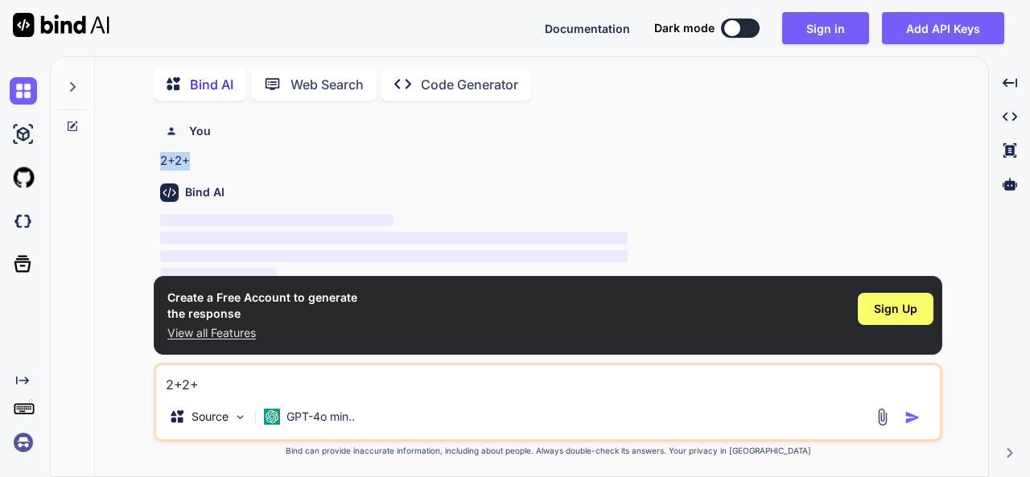
click at [161, 158] on p "2+2+" at bounding box center [549, 161] width 779 height 19
click at [236, 155] on p "2+2+" at bounding box center [549, 161] width 779 height 19
drag, startPoint x: 153, startPoint y: 159, endPoint x: 195, endPoint y: 161, distance: 41.9
click at [195, 161] on div "You 2+2+ Bind AI ‌ ‌ ‌ ‌ Create a Free Account to generate the response View al…" at bounding box center [548, 294] width 880 height 363
click at [208, 161] on p "2+2+" at bounding box center [549, 161] width 779 height 19
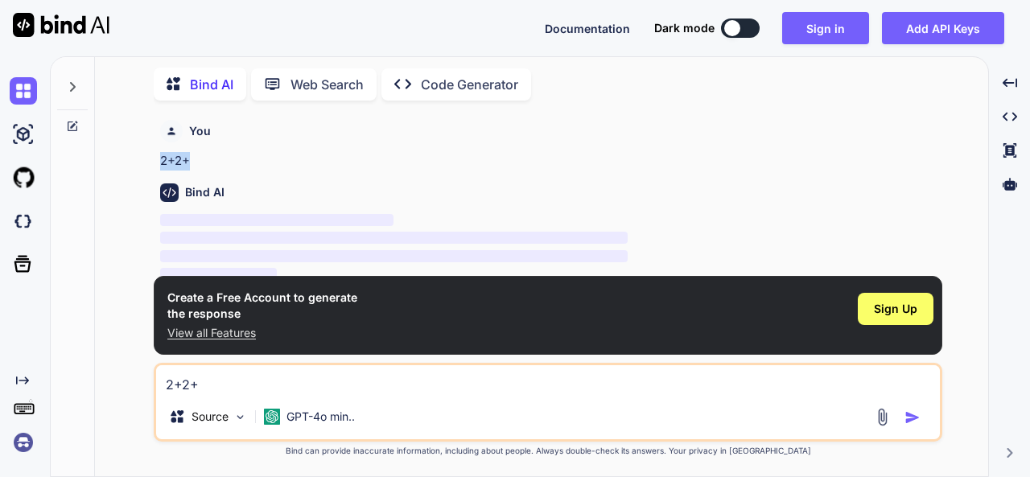
drag, startPoint x: 161, startPoint y: 160, endPoint x: 193, endPoint y: 158, distance: 32.2
click at [193, 158] on p "2+2+" at bounding box center [549, 161] width 779 height 19
click at [203, 158] on p "2+2+" at bounding box center [549, 161] width 779 height 19
drag, startPoint x: 158, startPoint y: 162, endPoint x: 176, endPoint y: 161, distance: 18.5
click at [176, 161] on div "You 2+2+ Bind AI ‌ ‌ ‌ ‌" at bounding box center [549, 194] width 785 height 162
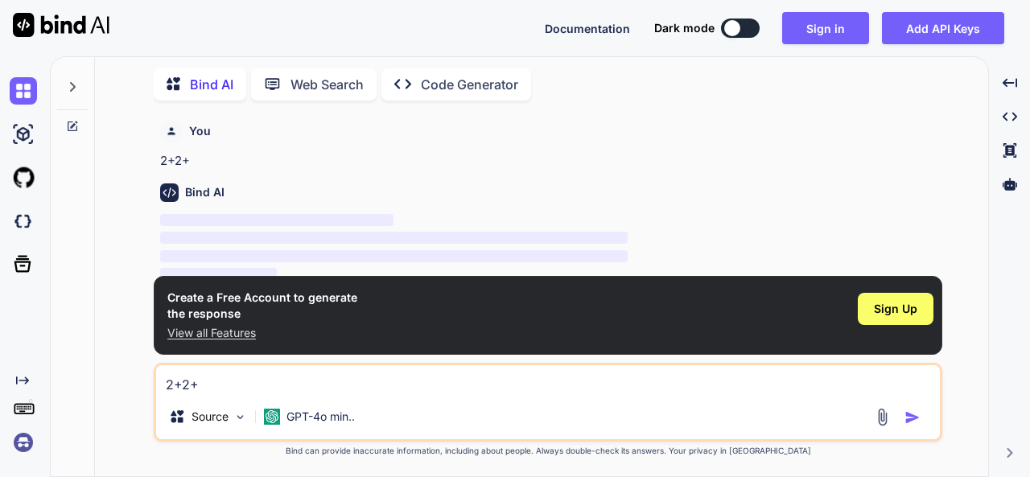
click at [199, 160] on p "2+2+" at bounding box center [549, 161] width 779 height 19
drag, startPoint x: 158, startPoint y: 161, endPoint x: 205, endPoint y: 160, distance: 47.5
click at [205, 160] on div "You 2+2+ Bind AI ‌ ‌ ‌ ‌" at bounding box center [549, 194] width 785 height 162
click at [239, 160] on p "2+2+" at bounding box center [549, 161] width 779 height 19
drag, startPoint x: 151, startPoint y: 166, endPoint x: 188, endPoint y: 167, distance: 37.0
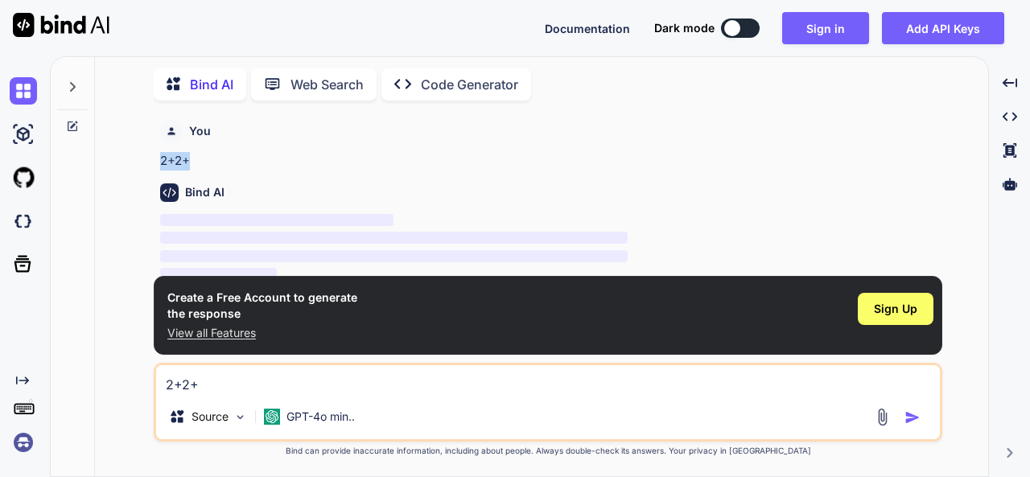
click at [188, 167] on div "You 2+2+ Bind AI ‌ ‌ ‌ ‌ Create a Free Account to generate the response View al…" at bounding box center [548, 294] width 880 height 363
click at [206, 167] on p "2+2+" at bounding box center [549, 161] width 779 height 19
drag, startPoint x: 159, startPoint y: 159, endPoint x: 219, endPoint y: 160, distance: 59.5
click at [219, 160] on div "You 2+2+ Bind AI ‌ ‌ ‌ ‌" at bounding box center [549, 194] width 785 height 162
click at [232, 159] on p "2+2+" at bounding box center [549, 161] width 779 height 19
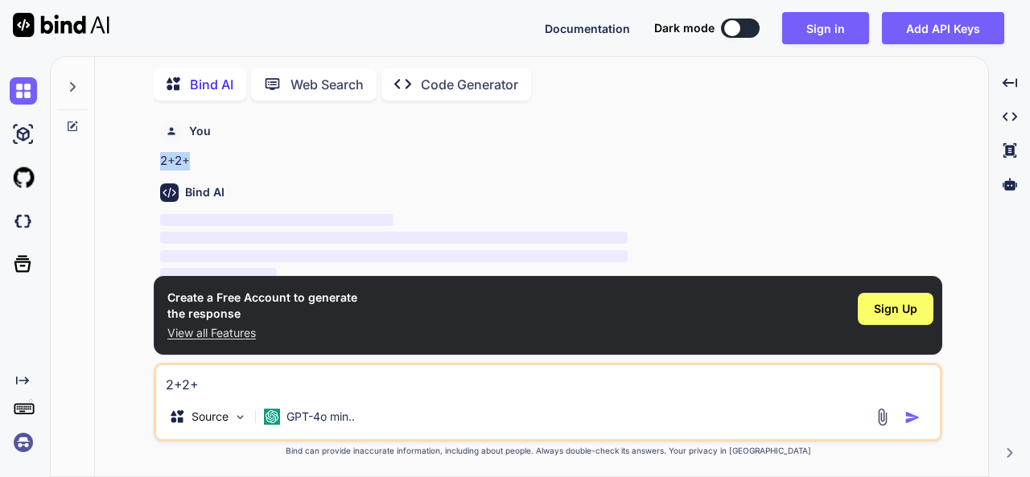
drag, startPoint x: 150, startPoint y: 162, endPoint x: 204, endPoint y: 161, distance: 54.7
click at [204, 161] on div "You 2+2+ Bind AI ‌ ‌ ‌ ‌ Create a Free Account to generate the response View al…" at bounding box center [548, 294] width 880 height 363
click at [224, 156] on p "2+2+" at bounding box center [549, 161] width 779 height 19
drag, startPoint x: 154, startPoint y: 166, endPoint x: 207, endPoint y: 166, distance: 52.3
click at [207, 166] on div "You 2+2+ Bind AI ‌ ‌ ‌ ‌ Create a Free Account to generate the response View al…" at bounding box center [548, 294] width 788 height 363
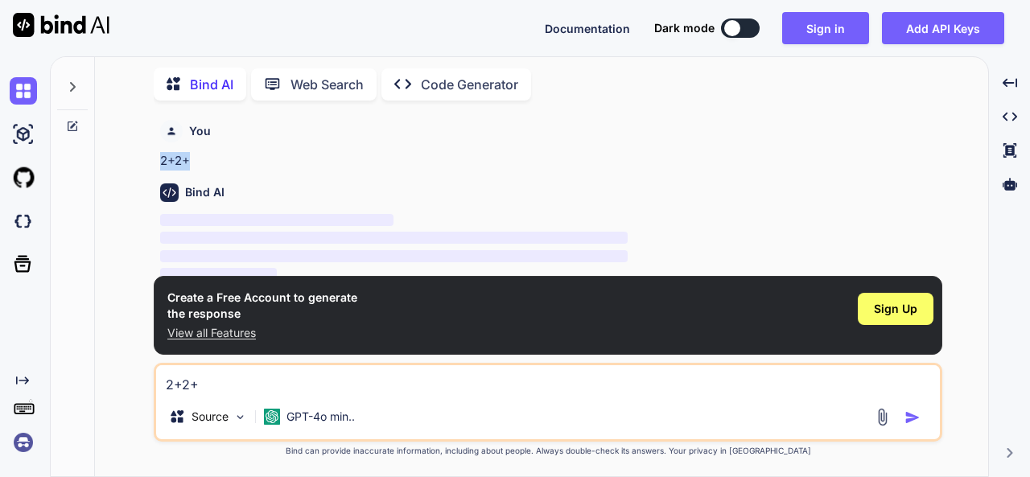
click at [219, 165] on p "2+2+" at bounding box center [549, 161] width 779 height 19
drag, startPoint x: 203, startPoint y: 160, endPoint x: 144, endPoint y: 166, distance: 59.0
click at [144, 166] on div "You 2+2+ Bind AI ‌ ‌ ‌ ‌ Create a Free Account to generate the response View al…" at bounding box center [548, 294] width 880 height 363
click at [209, 167] on p "2+2+" at bounding box center [549, 161] width 779 height 19
drag, startPoint x: 201, startPoint y: 164, endPoint x: 241, endPoint y: 162, distance: 40.3
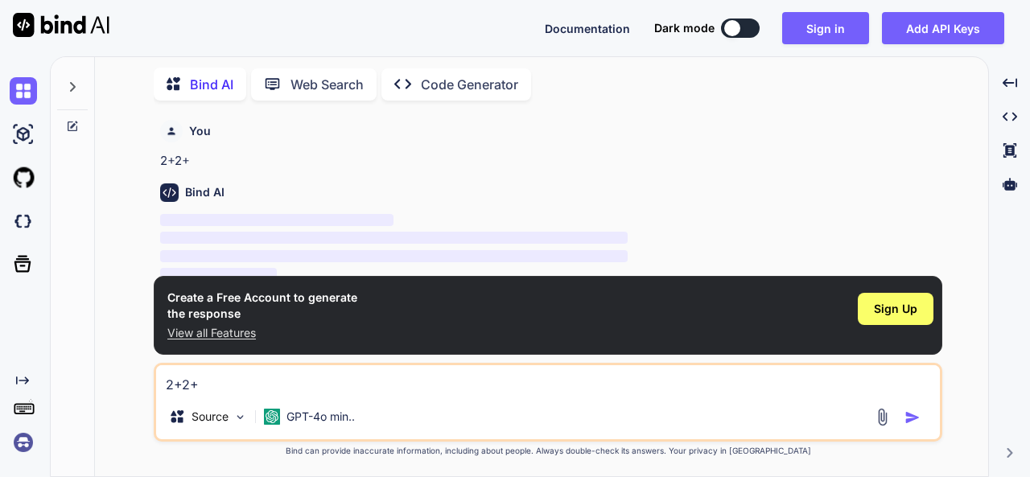
click at [241, 162] on p "2+2+" at bounding box center [549, 161] width 779 height 19
click at [243, 154] on p "2+2+" at bounding box center [549, 161] width 779 height 19
drag, startPoint x: 155, startPoint y: 161, endPoint x: 210, endPoint y: 161, distance: 54.7
click at [210, 161] on div "You 2+2+ Bind AI ‌ ‌ ‌ ‌ Create a Free Account to generate the response View al…" at bounding box center [548, 294] width 788 height 363
click at [226, 158] on p "2+2+" at bounding box center [549, 161] width 779 height 19
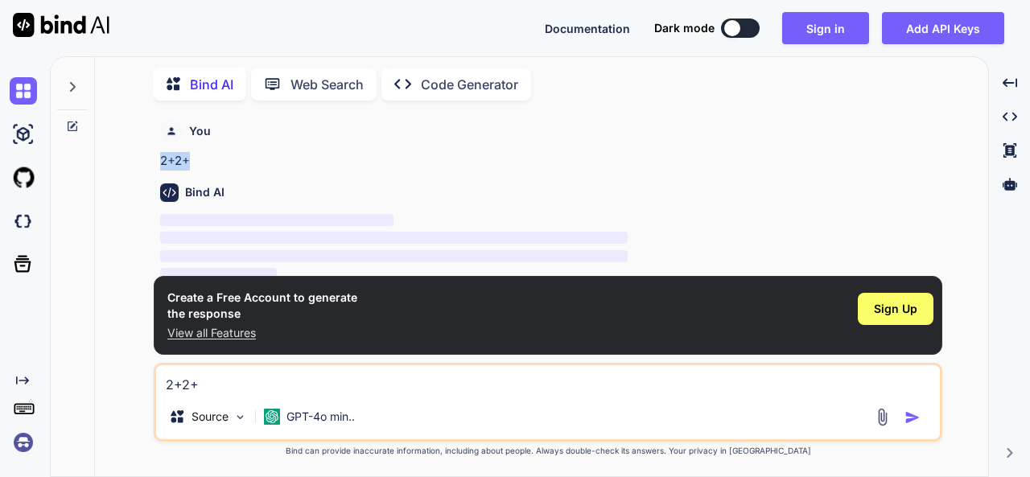
drag, startPoint x: 161, startPoint y: 159, endPoint x: 216, endPoint y: 158, distance: 55.5
click at [216, 158] on p "2+2+" at bounding box center [549, 161] width 779 height 19
click at [221, 158] on p "2+2+" at bounding box center [549, 161] width 779 height 19
drag, startPoint x: 133, startPoint y: 155, endPoint x: 251, endPoint y: 162, distance: 118.5
click at [251, 162] on div "You 2+2+ Bind AI ‌ ‌ ‌ ‌ Create a Free Account to generate the response View al…" at bounding box center [548, 294] width 880 height 363
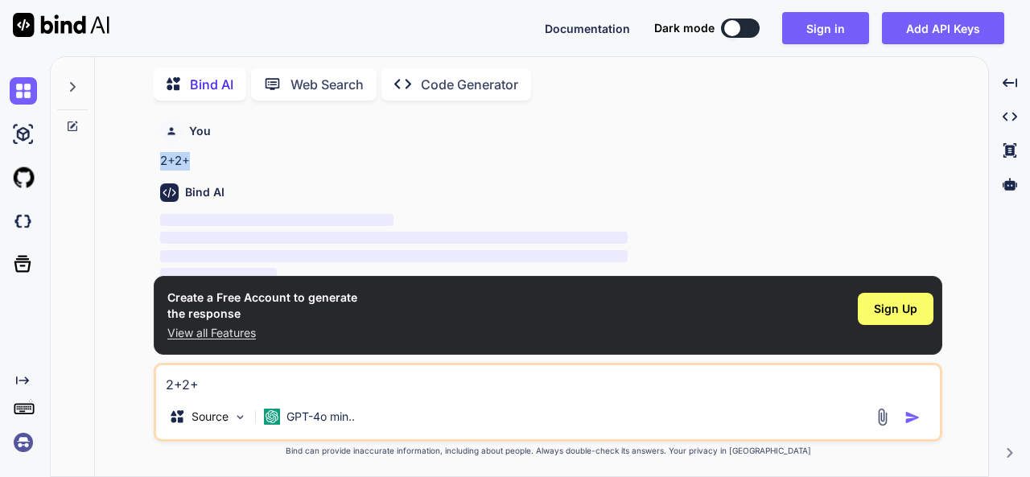
click at [310, 150] on div "You 2+2+" at bounding box center [549, 141] width 779 height 57
drag, startPoint x: 252, startPoint y: 150, endPoint x: 226, endPoint y: 154, distance: 25.9
click at [250, 150] on div "You 2+2+" at bounding box center [549, 141] width 779 height 57
click at [210, 157] on p "2+2+" at bounding box center [549, 161] width 779 height 19
click at [204, 161] on p "2+2+" at bounding box center [549, 161] width 779 height 19
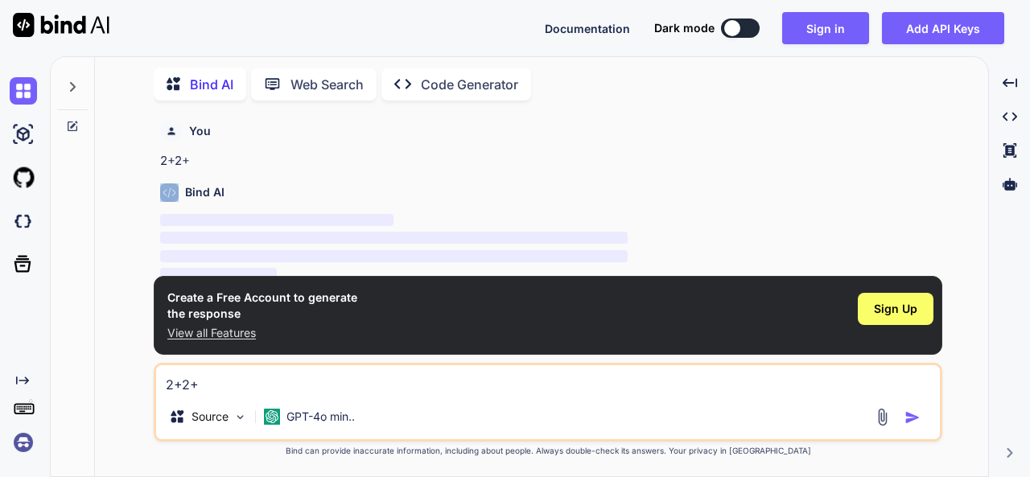
click at [204, 161] on p "2+2+" at bounding box center [549, 161] width 779 height 19
drag, startPoint x: 203, startPoint y: 161, endPoint x: 180, endPoint y: 162, distance: 22.5
click at [180, 162] on p "2+2+" at bounding box center [549, 161] width 779 height 19
click at [234, 157] on p "2+2+" at bounding box center [549, 161] width 779 height 19
drag, startPoint x: 156, startPoint y: 161, endPoint x: 185, endPoint y: 160, distance: 29.0
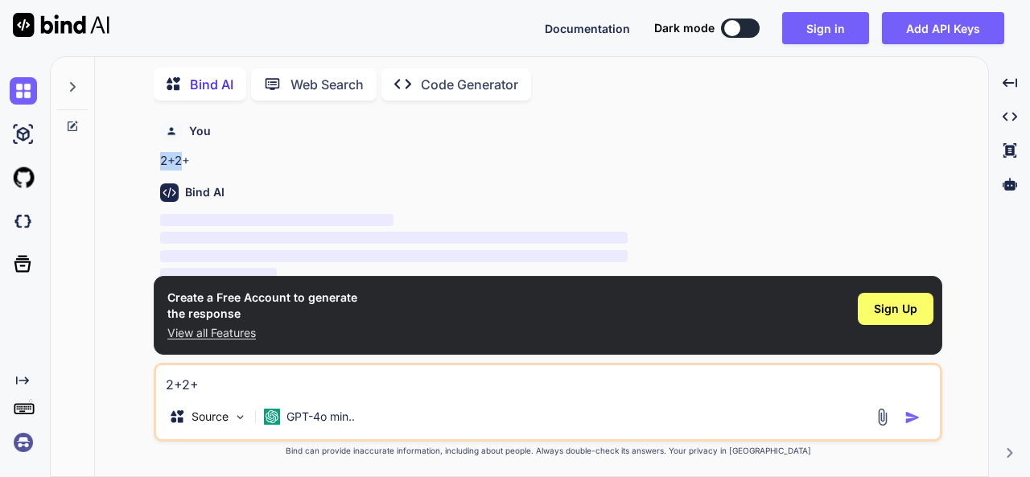
click at [185, 160] on div "You 2+2+ Bind AI ‌ ‌ ‌ ‌ Create a Free Account to generate the response View al…" at bounding box center [548, 294] width 788 height 363
click at [198, 155] on p "2+2+" at bounding box center [549, 161] width 779 height 19
drag, startPoint x: 158, startPoint y: 162, endPoint x: 200, endPoint y: 161, distance: 41.8
click at [200, 161] on div "You 2+2+ Bind AI ‌ ‌ ‌ ‌" at bounding box center [549, 194] width 785 height 162
click at [232, 155] on p "2+2+" at bounding box center [549, 161] width 779 height 19
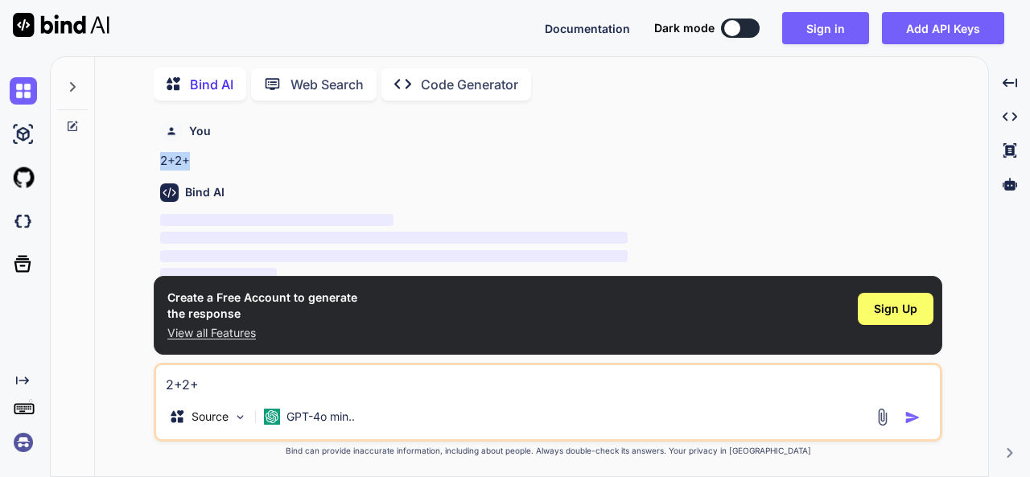
drag, startPoint x: 157, startPoint y: 158, endPoint x: 198, endPoint y: 156, distance: 41.1
click at [198, 156] on div "You 2+2+ Bind AI ‌ ‌ ‌ ‌" at bounding box center [549, 194] width 785 height 162
click at [194, 158] on p "2+2+" at bounding box center [549, 161] width 779 height 19
drag, startPoint x: 194, startPoint y: 158, endPoint x: 163, endPoint y: 160, distance: 30.6
click at [163, 160] on p "2+2+" at bounding box center [549, 161] width 779 height 19
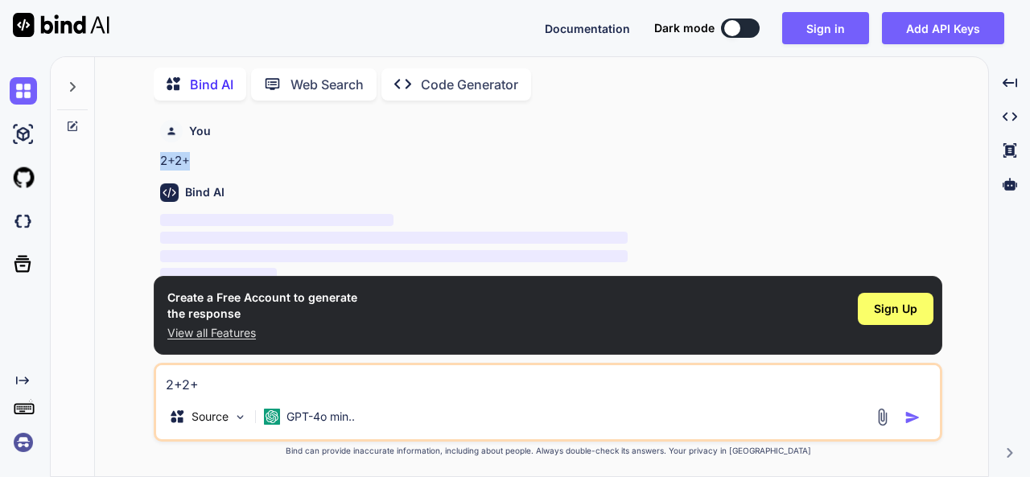
click at [211, 159] on p "2+2+" at bounding box center [549, 161] width 779 height 19
drag, startPoint x: 155, startPoint y: 157, endPoint x: 208, endPoint y: 159, distance: 53.1
click at [208, 159] on div "You 2+2+ Bind AI ‌ ‌ ‌ ‌ Create a Free Account to generate the response View al…" at bounding box center [548, 294] width 788 height 363
click at [240, 156] on p "2+2+" at bounding box center [549, 161] width 779 height 19
click at [879, 121] on div "You" at bounding box center [549, 131] width 779 height 23
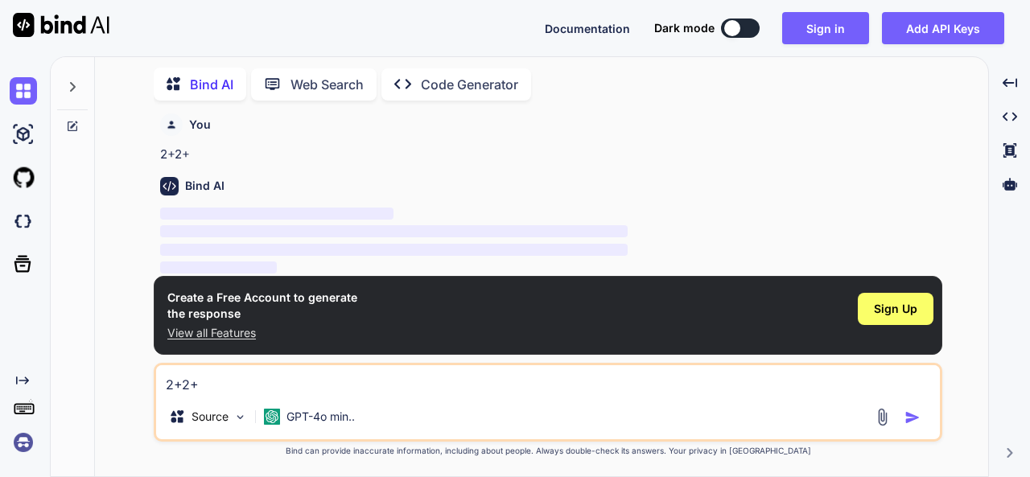
scroll to position [8, 0]
drag, startPoint x: 158, startPoint y: 150, endPoint x: 212, endPoint y: 148, distance: 53.1
click at [212, 148] on div "You 2+2+ Bind AI ‌ ‌ ‌ ‌" at bounding box center [549, 194] width 785 height 162
click at [256, 153] on p "2+2+" at bounding box center [549, 153] width 779 height 19
drag, startPoint x: 160, startPoint y: 154, endPoint x: 199, endPoint y: 157, distance: 39.5
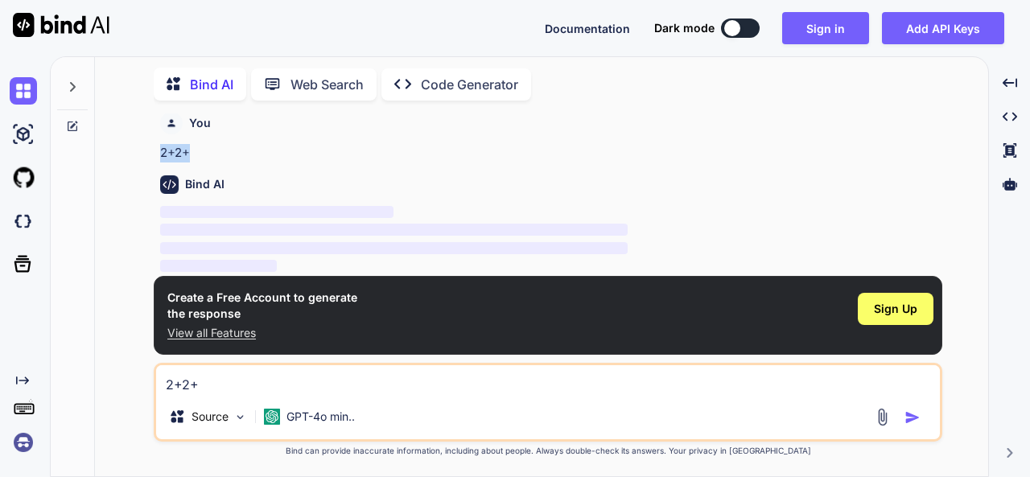
click at [196, 158] on p "2+2+" at bounding box center [549, 153] width 779 height 19
click at [257, 148] on p "2+2+" at bounding box center [549, 153] width 779 height 19
drag, startPoint x: 156, startPoint y: 154, endPoint x: 191, endPoint y: 152, distance: 35.4
click at [191, 152] on div "You 2+2+ Bind AI ‌ ‌ ‌ ‌ Create a Free Account to generate the response View al…" at bounding box center [548, 294] width 788 height 363
click at [248, 156] on p "2+2+" at bounding box center [549, 153] width 779 height 19
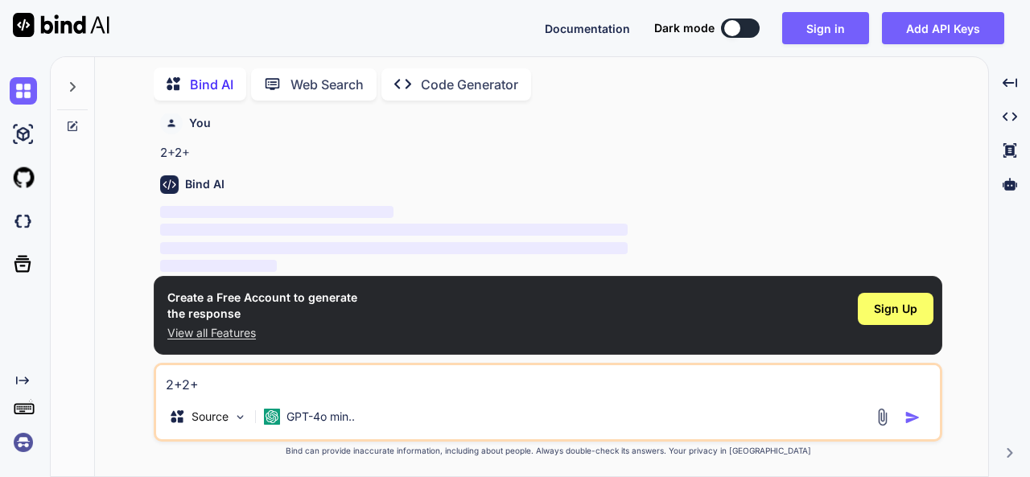
click at [897, 130] on div "You" at bounding box center [549, 123] width 779 height 23
